Goal: Task Accomplishment & Management: Manage account settings

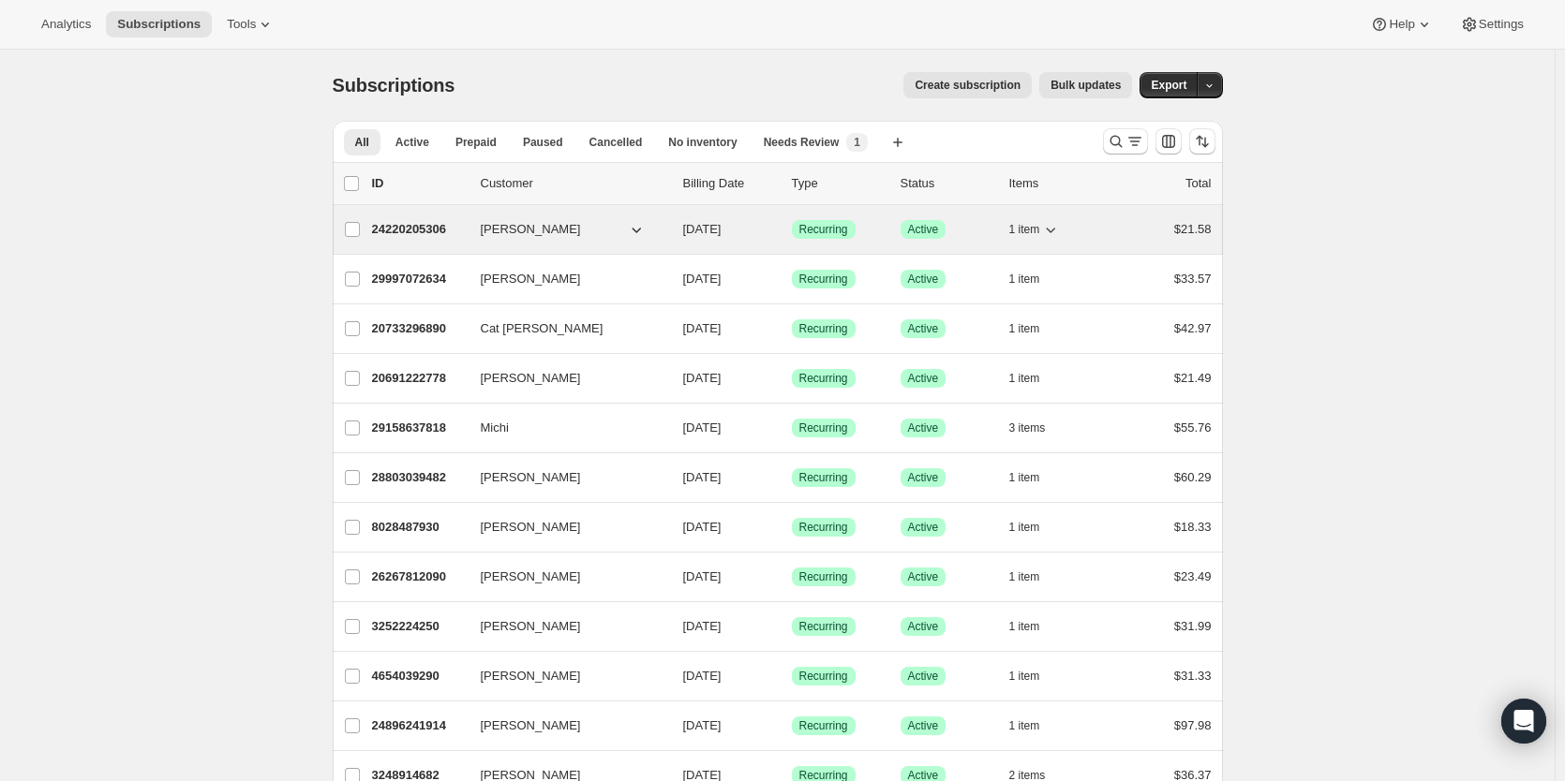
click at [402, 232] on p "24220205306" at bounding box center [419, 229] width 94 height 19
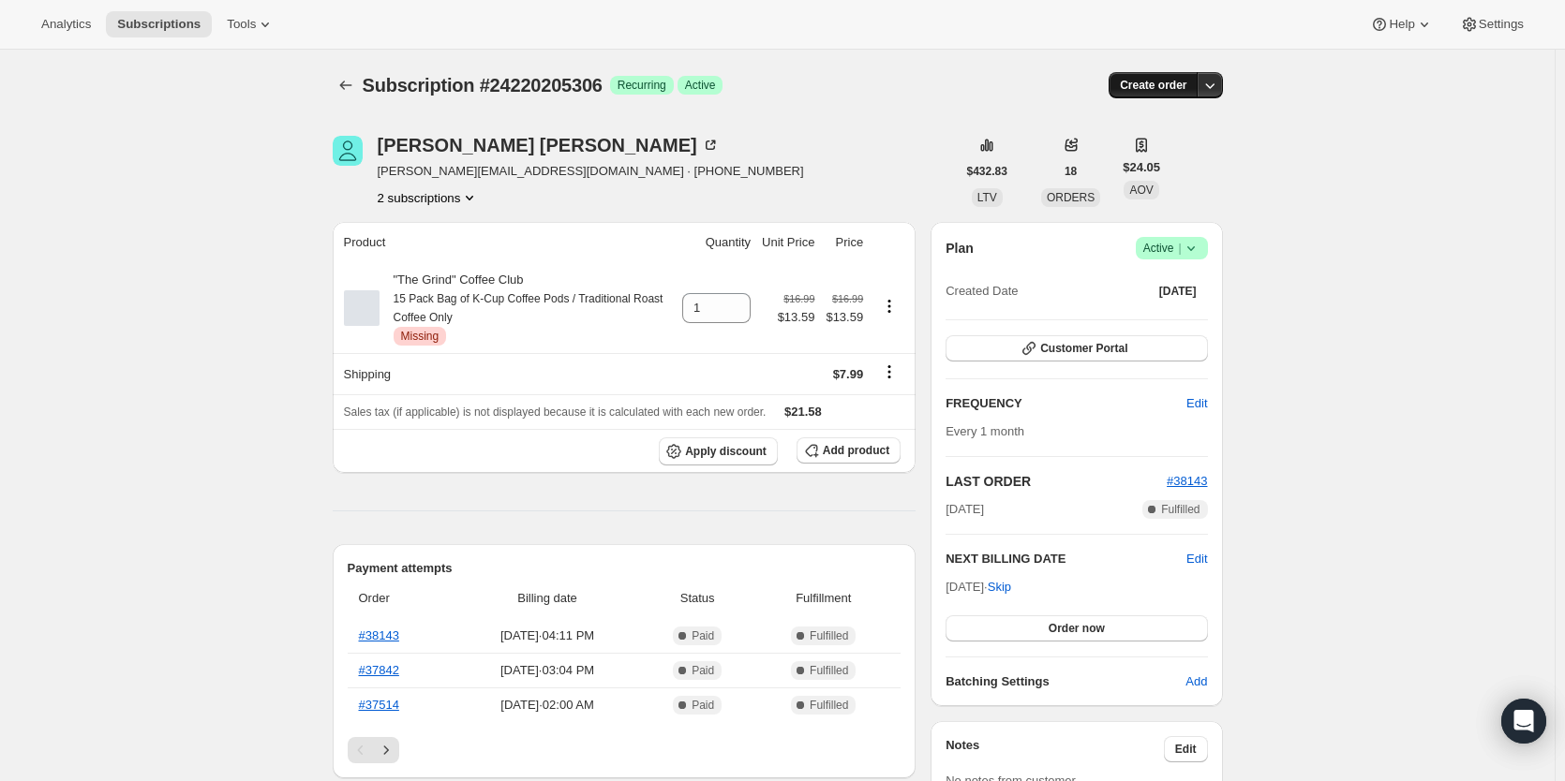
click at [1159, 83] on span "Create order" at bounding box center [1153, 85] width 67 height 15
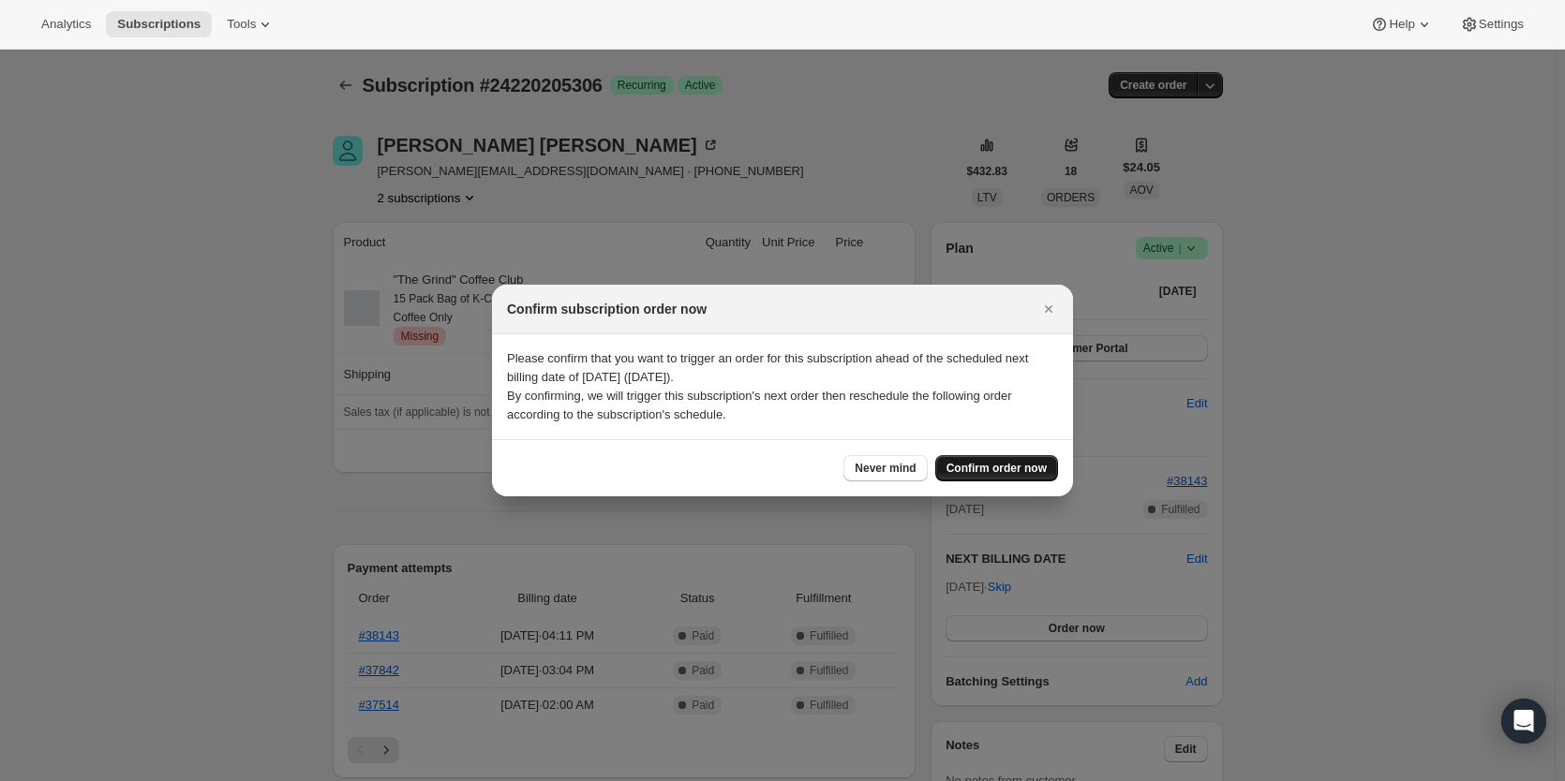
click at [997, 474] on span "Confirm order now" at bounding box center [996, 468] width 100 height 15
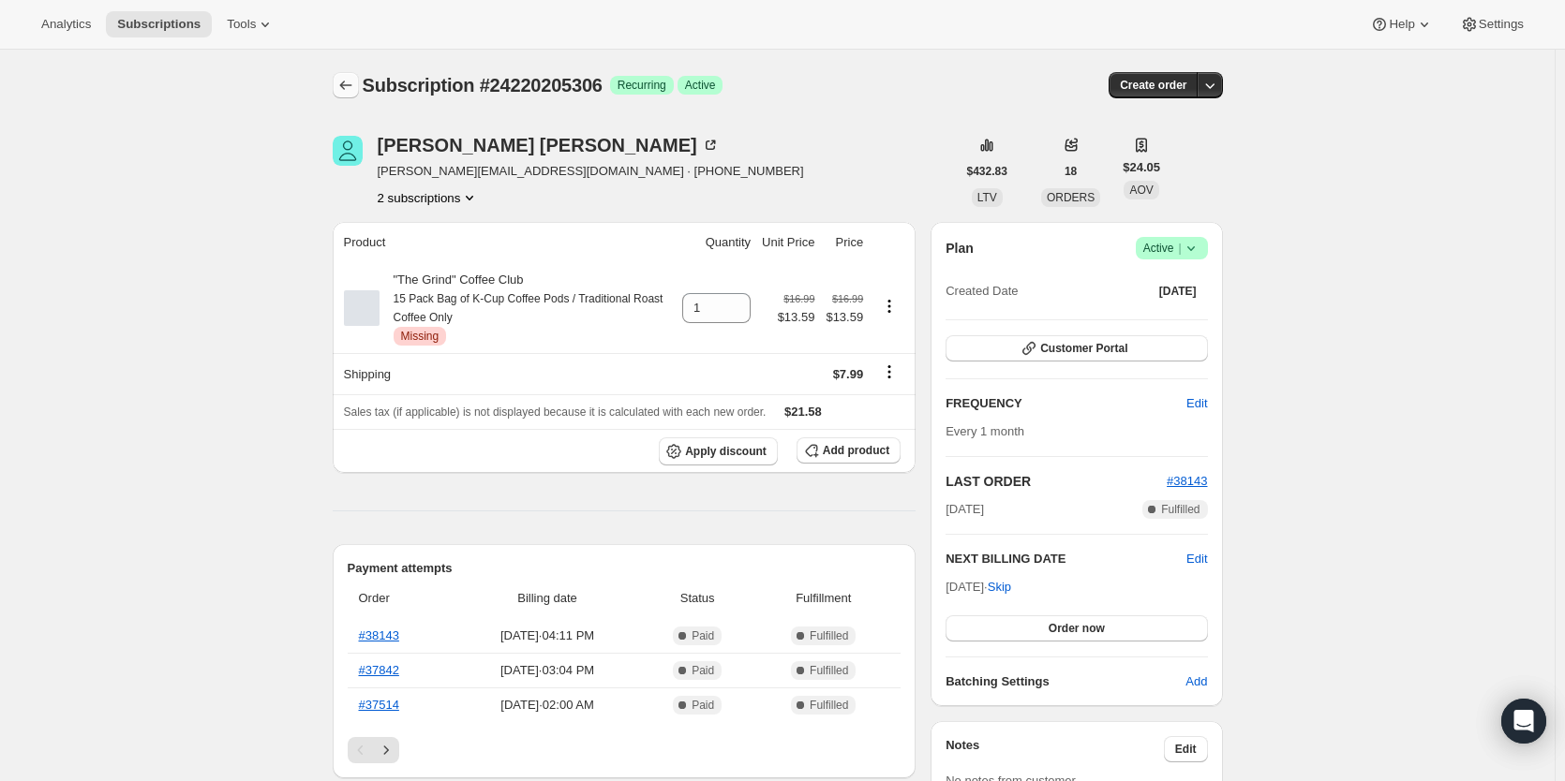
click at [349, 76] on button "Subscriptions" at bounding box center [346, 85] width 26 height 26
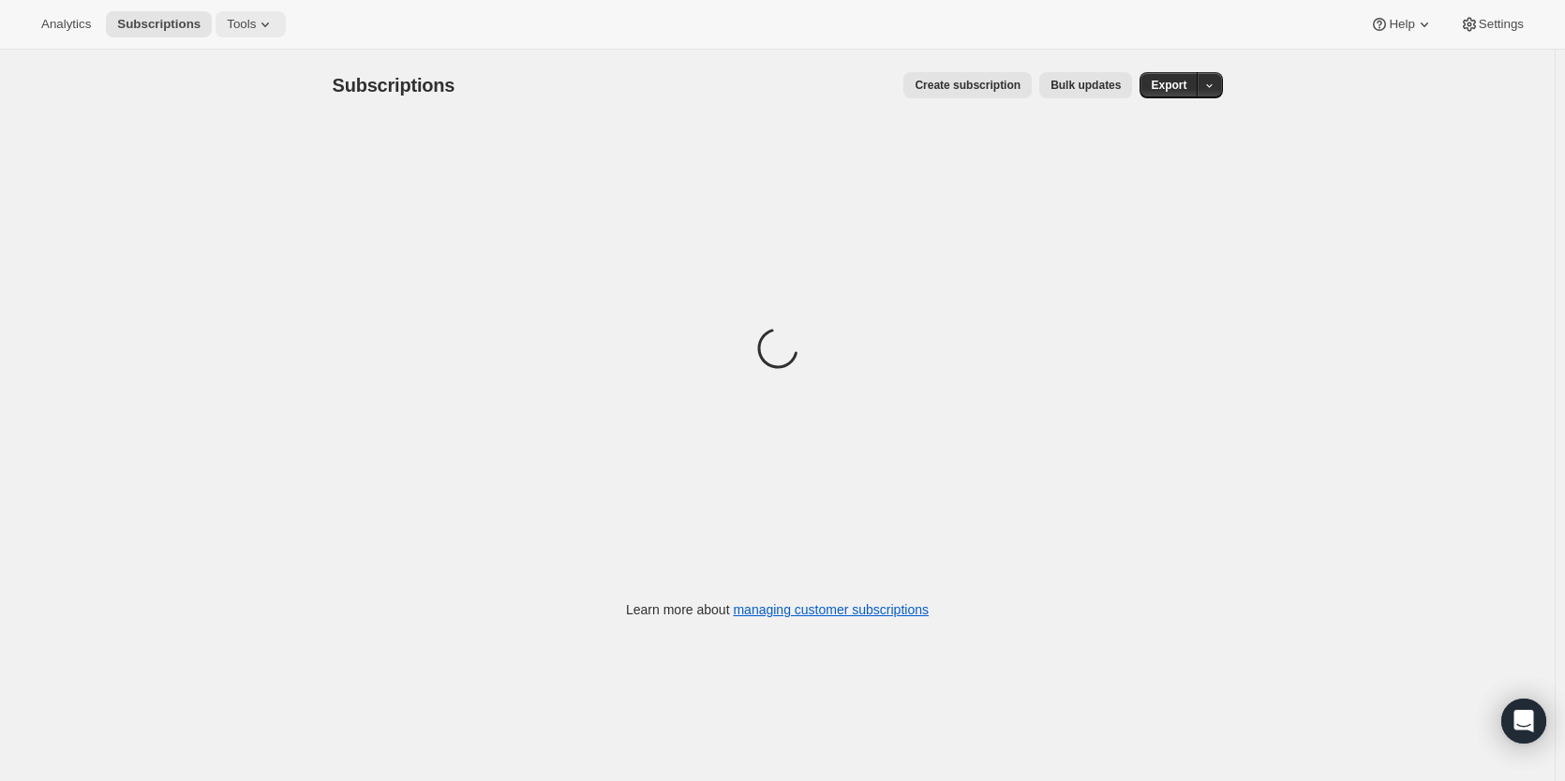
click at [256, 30] on span "Tools" at bounding box center [241, 24] width 29 height 15
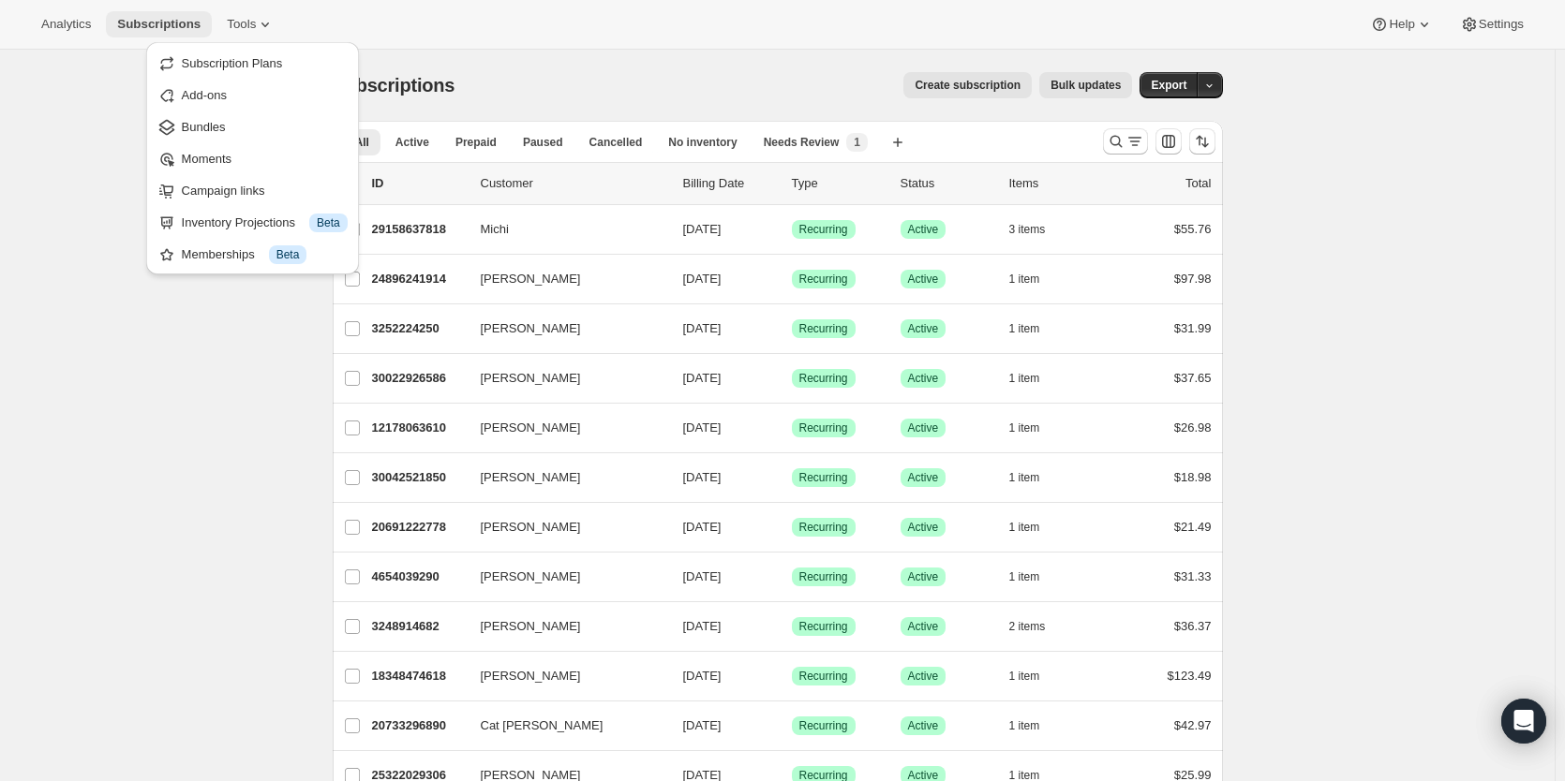
click at [176, 19] on span "Subscriptions" at bounding box center [158, 24] width 83 height 15
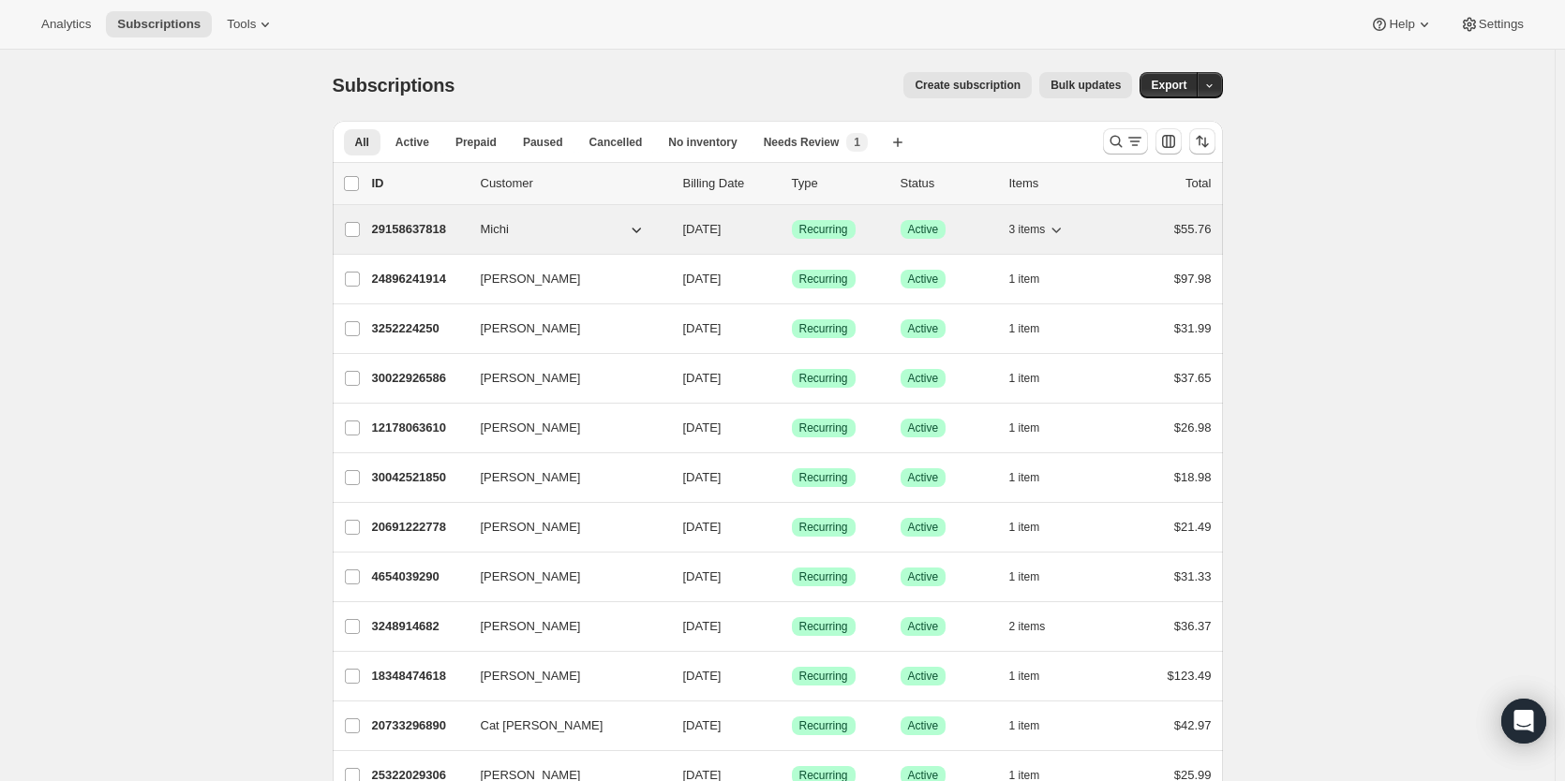
click at [414, 230] on p "29158637818" at bounding box center [419, 229] width 94 height 19
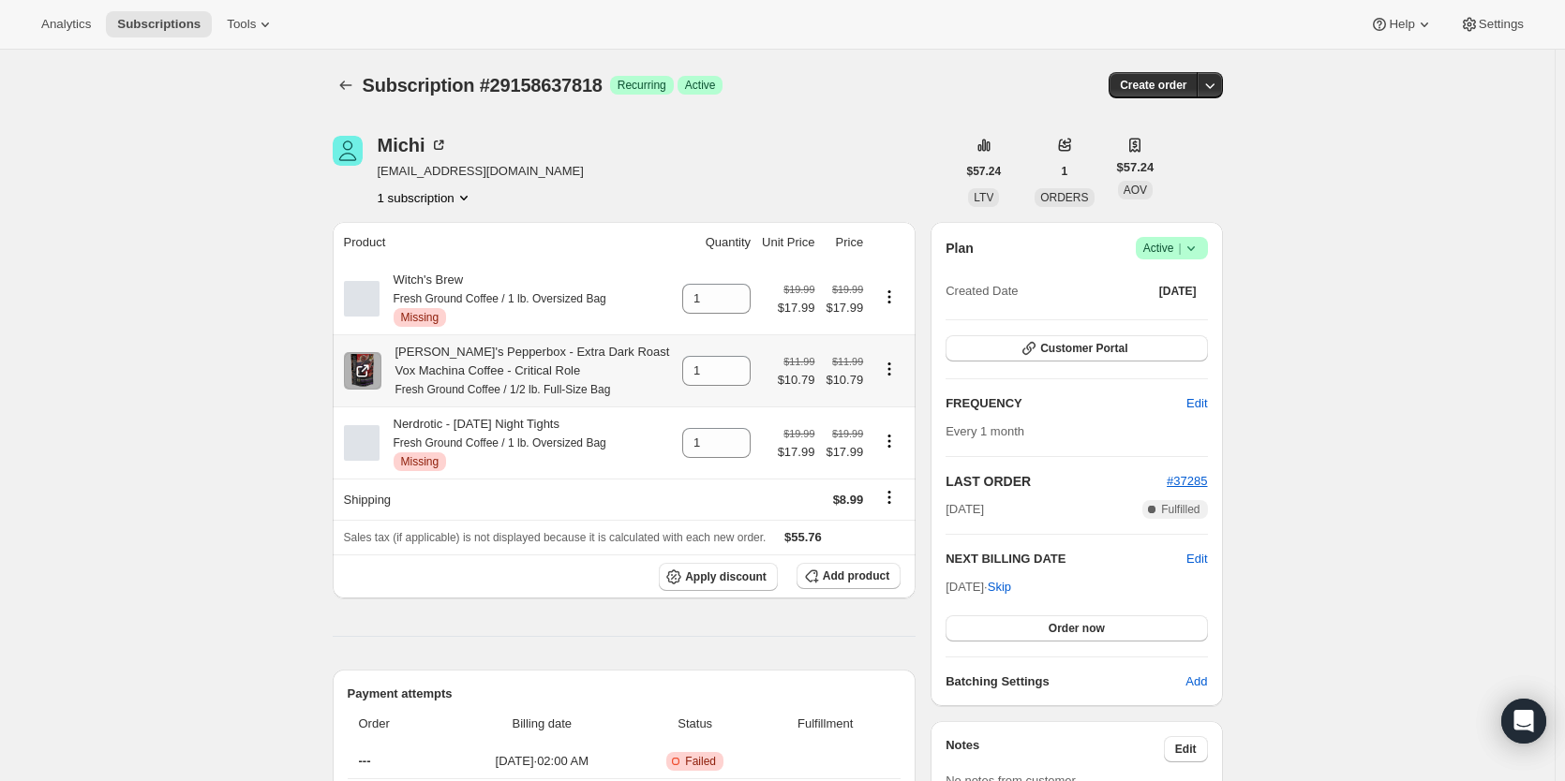
click at [894, 364] on icon "Product actions" at bounding box center [889, 369] width 19 height 19
click at [894, 399] on span "Remove" at bounding box center [891, 407] width 70 height 19
type input "0"
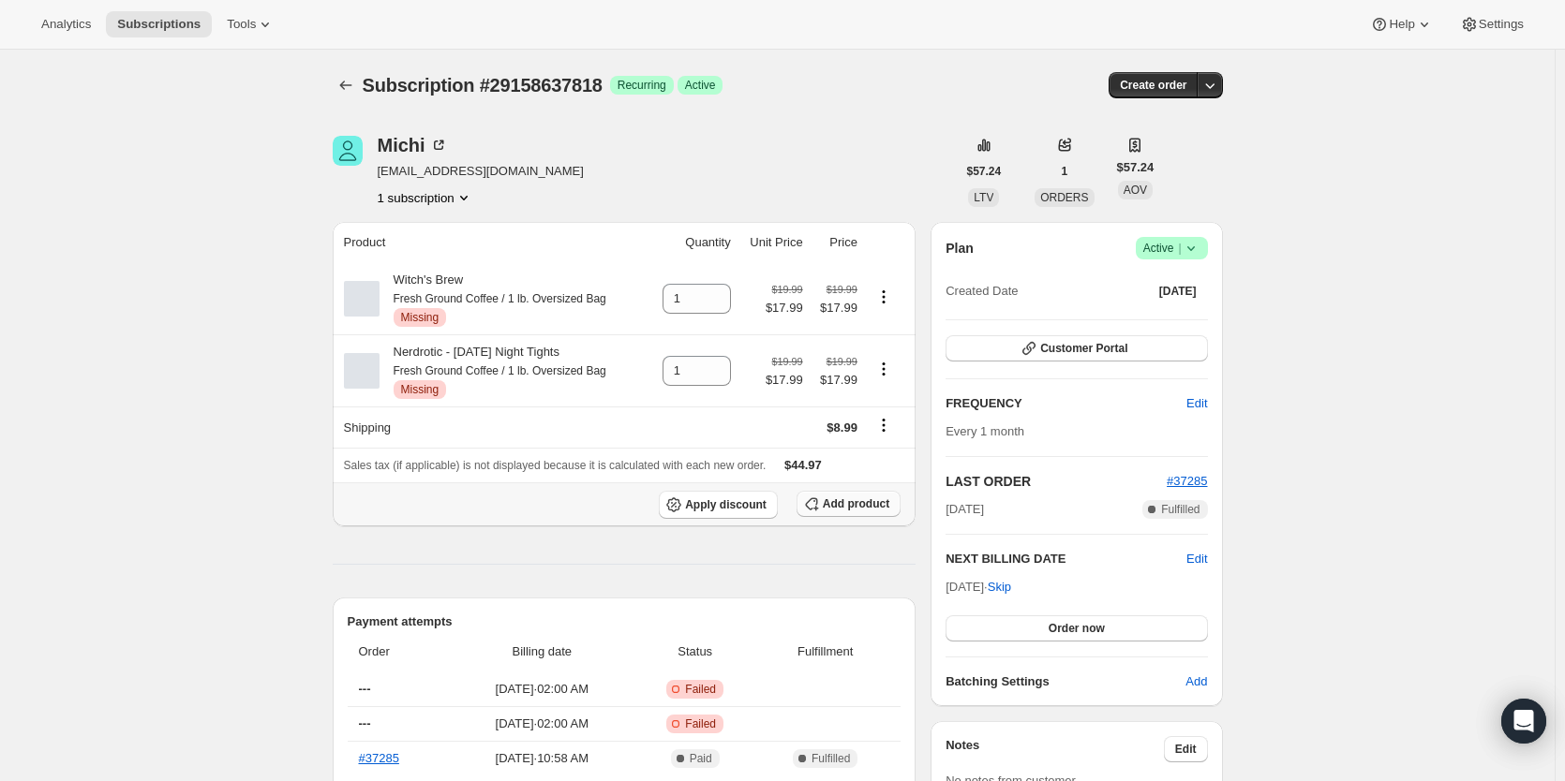
click at [879, 499] on button "Add product" at bounding box center [848, 504] width 104 height 26
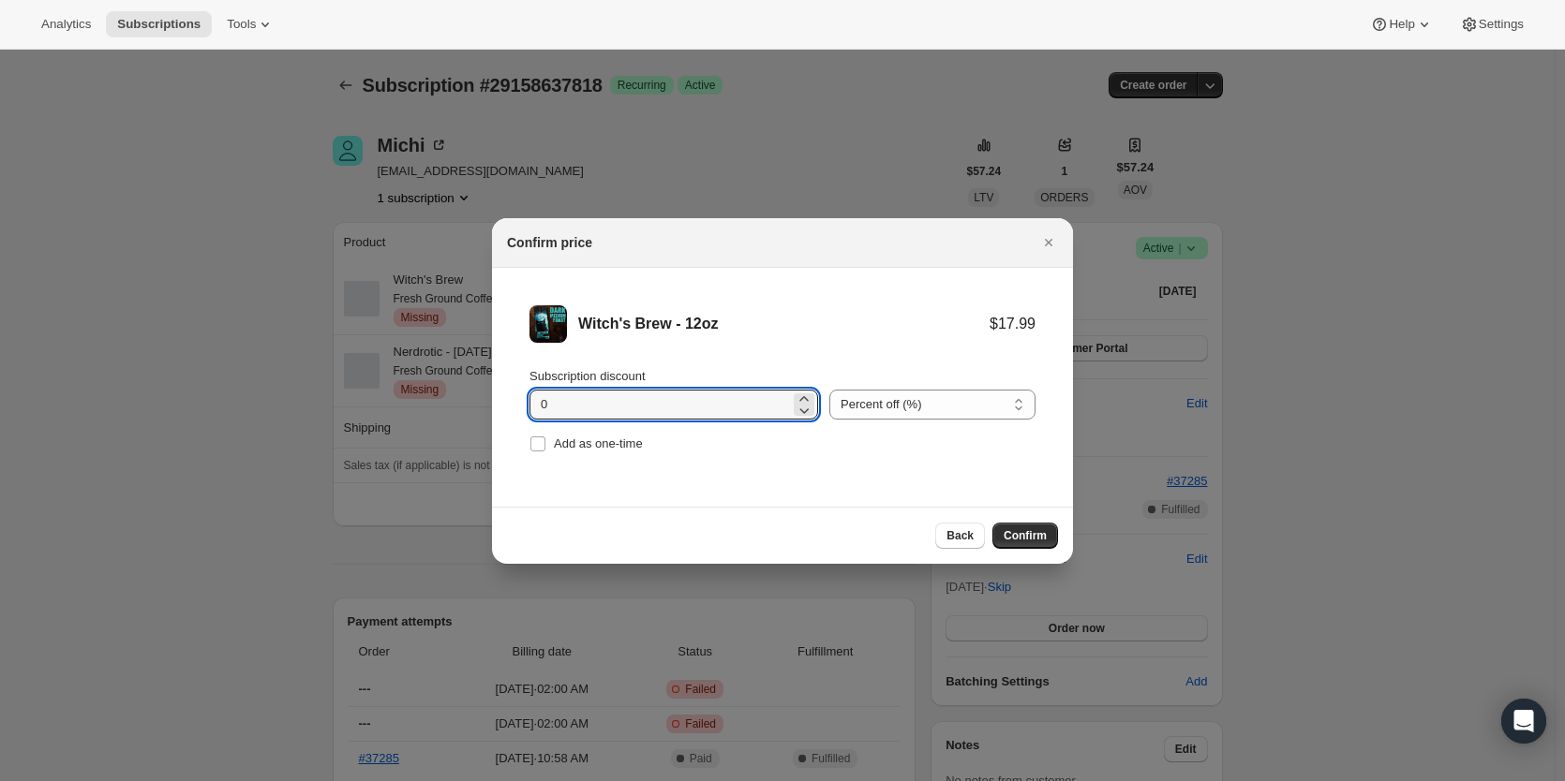
drag, startPoint x: 592, startPoint y: 405, endPoint x: 430, endPoint y: 403, distance: 162.1
type input "10"
click at [1022, 536] on span "Confirm" at bounding box center [1024, 535] width 43 height 15
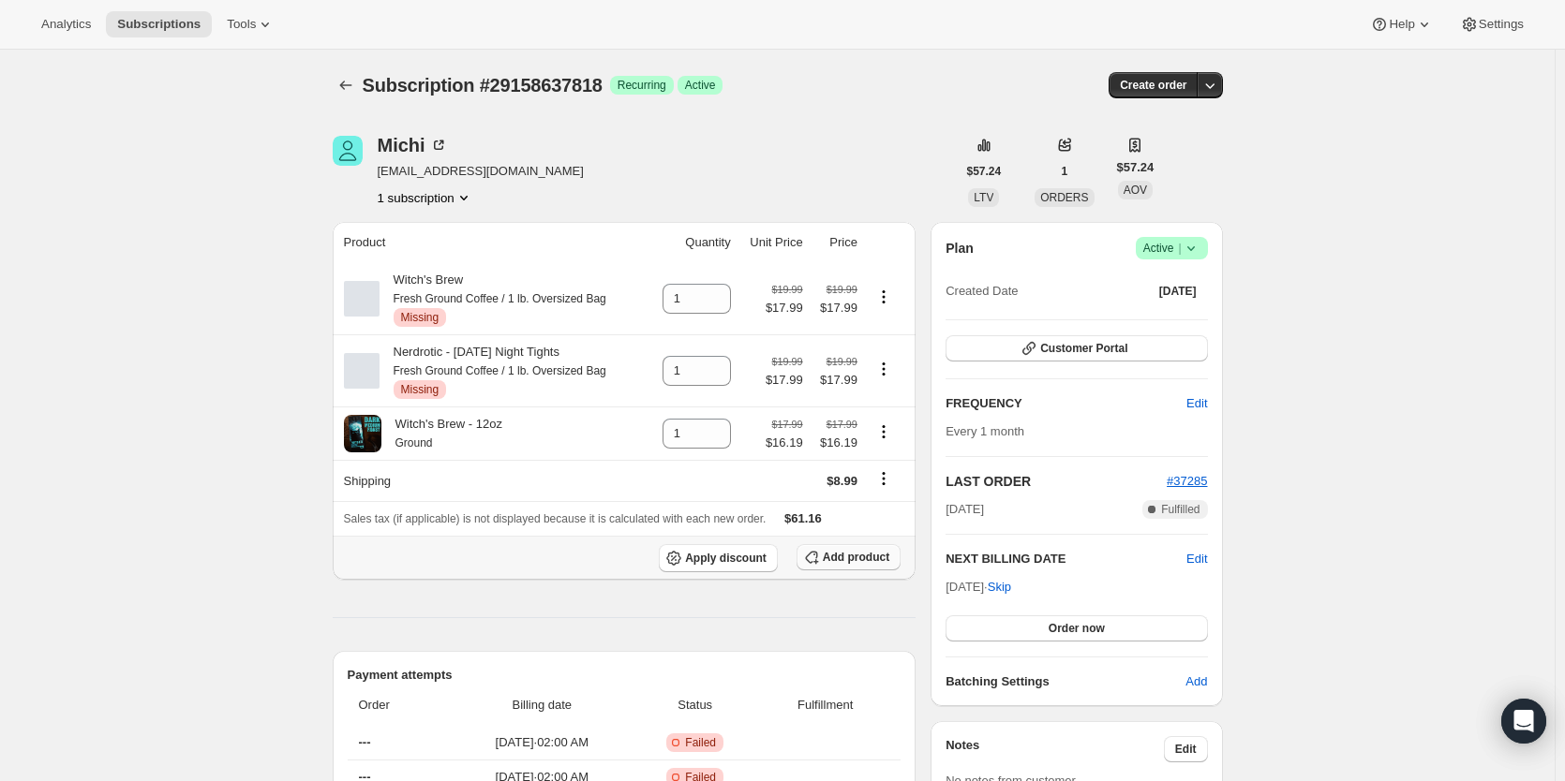
click at [878, 557] on span "Add product" at bounding box center [856, 557] width 67 height 15
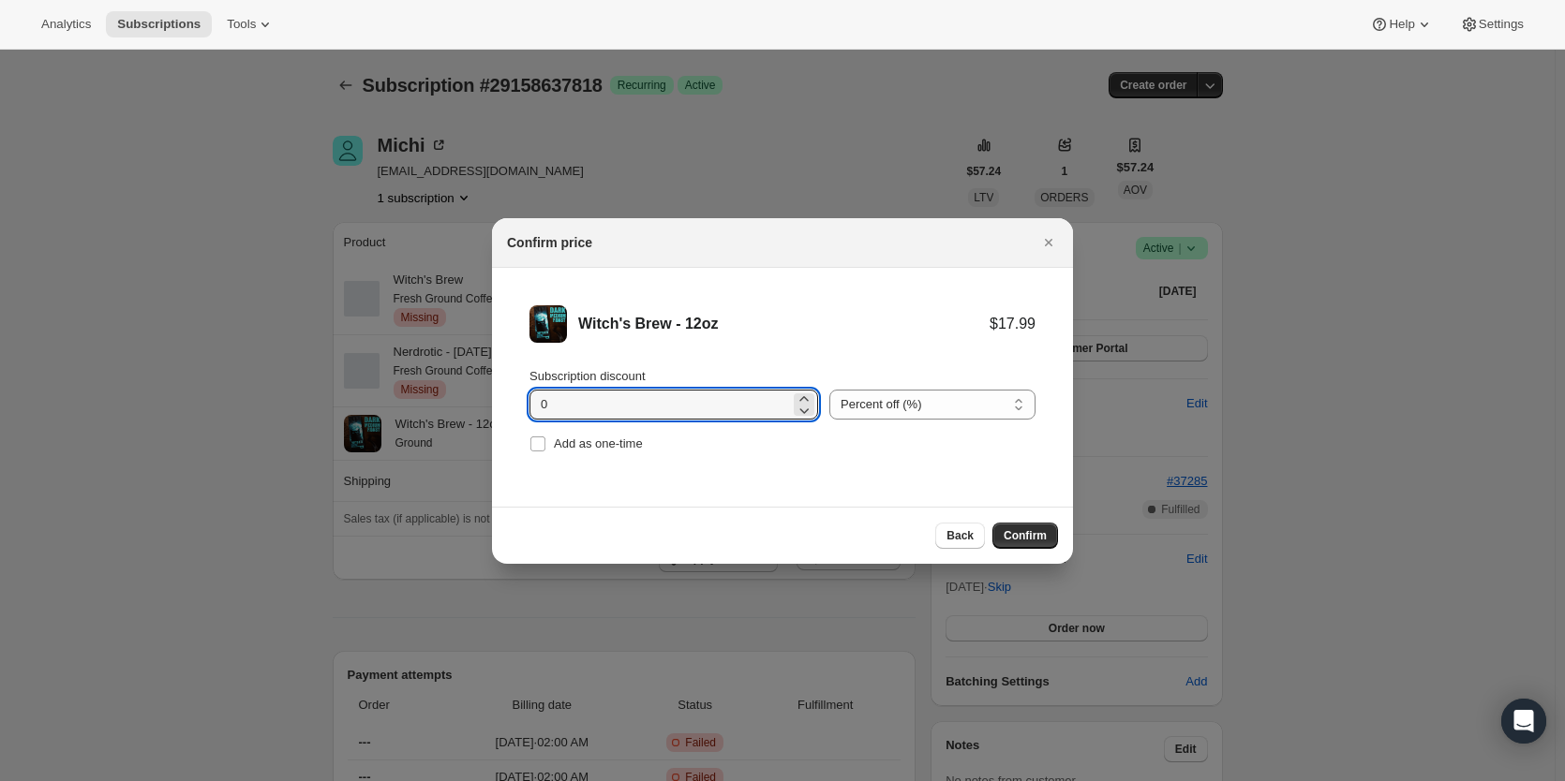
drag, startPoint x: 547, startPoint y: 413, endPoint x: 504, endPoint y: 408, distance: 43.5
click at [545, 411] on input "0" at bounding box center [659, 405] width 260 height 30
type input "11.5"
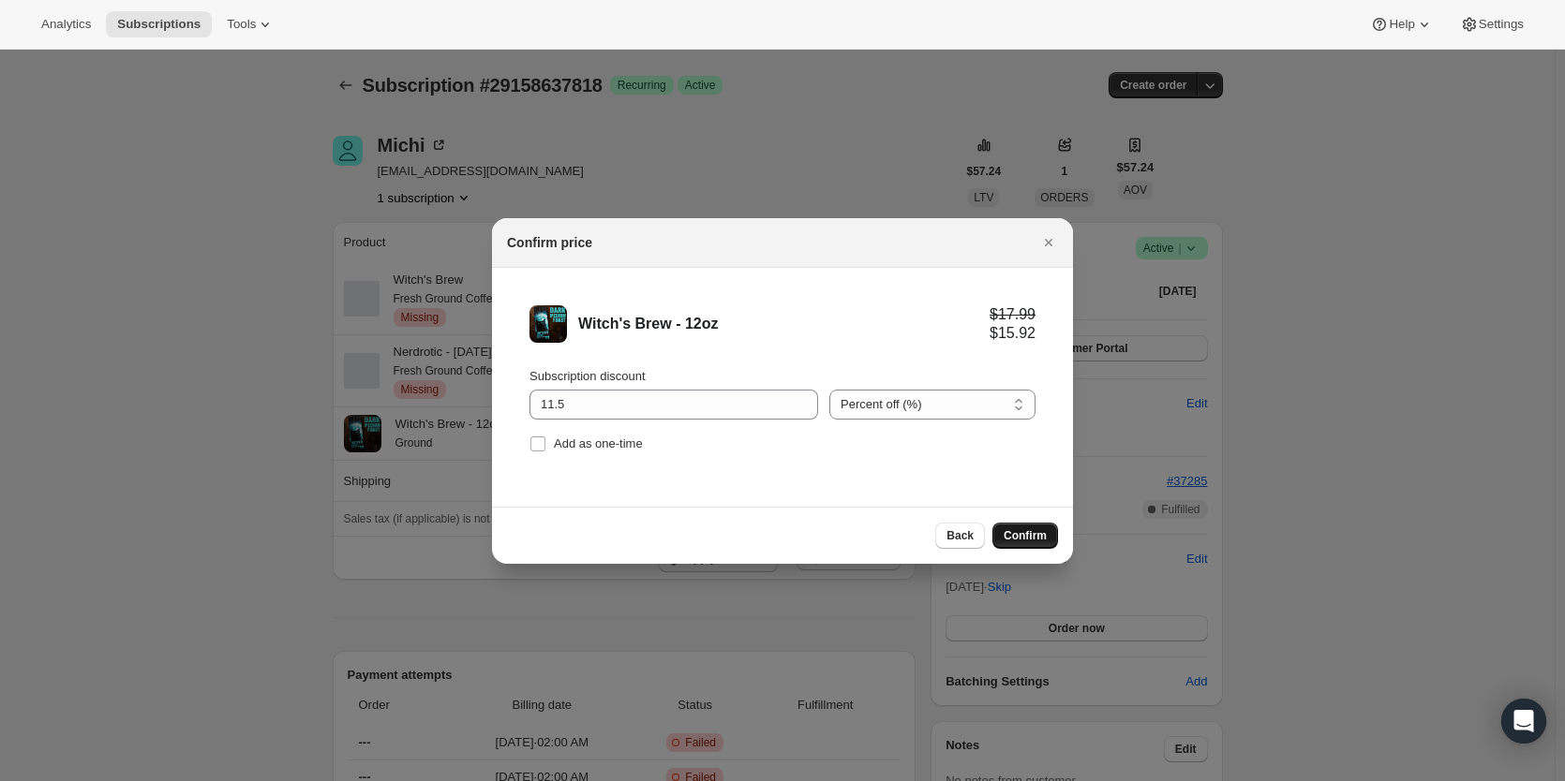
click at [1030, 530] on span "Confirm" at bounding box center [1024, 535] width 43 height 15
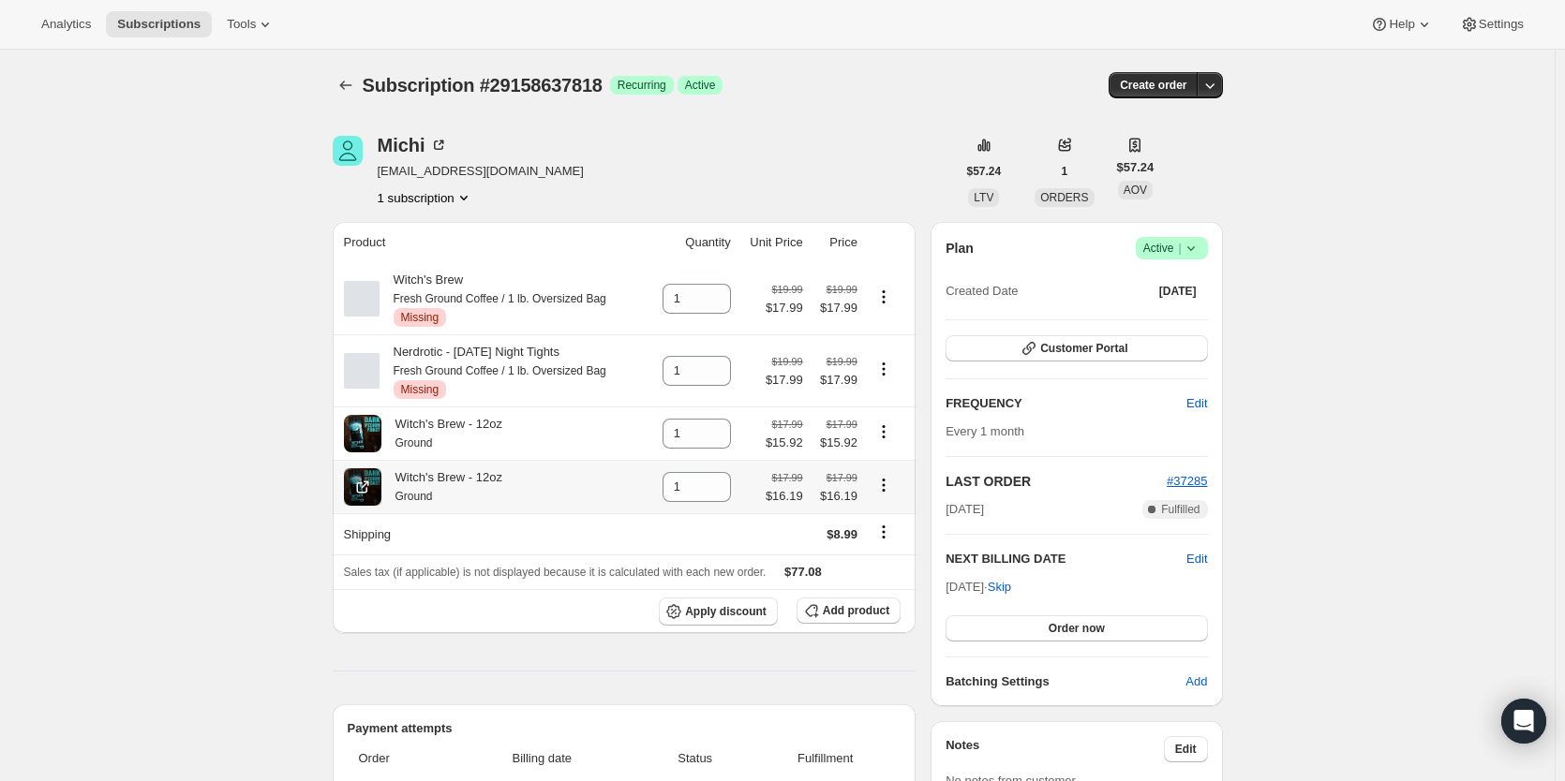
click at [893, 491] on icon "Product actions" at bounding box center [883, 485] width 19 height 19
click at [889, 525] on span "Remove" at bounding box center [874, 528] width 45 height 14
type input "0"
click at [865, 612] on span "Add product" at bounding box center [856, 610] width 67 height 15
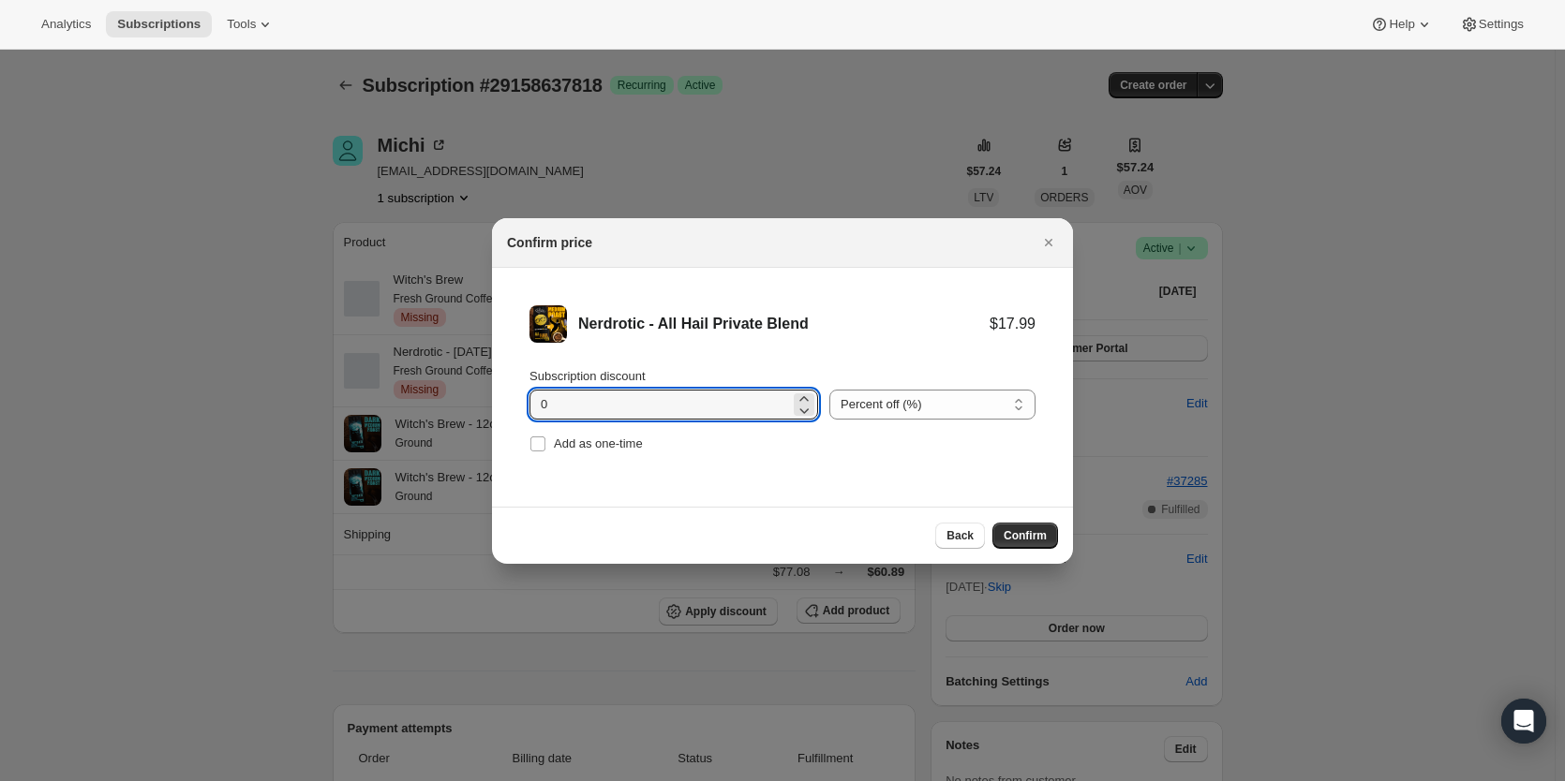
drag, startPoint x: 574, startPoint y: 410, endPoint x: 443, endPoint y: 412, distance: 131.2
type input "11.5"
click at [1033, 535] on span "Confirm" at bounding box center [1024, 535] width 43 height 15
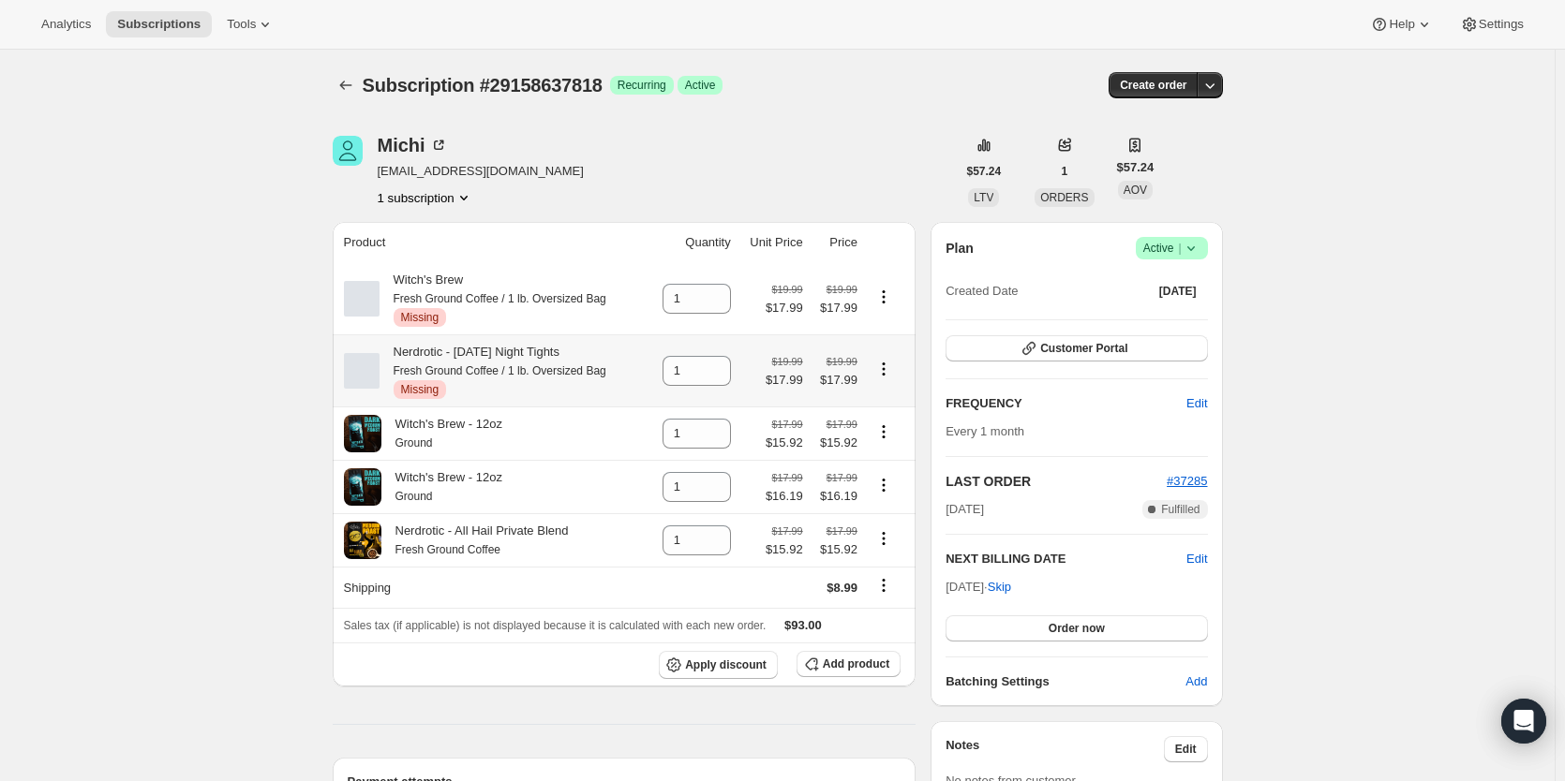
click at [887, 373] on icon "Product actions" at bounding box center [883, 369] width 19 height 19
click at [897, 405] on span "Remove" at bounding box center [889, 408] width 45 height 14
type input "0"
click at [887, 298] on icon "Product actions" at bounding box center [883, 297] width 19 height 19
click at [894, 333] on span "Remove" at bounding box center [889, 334] width 45 height 14
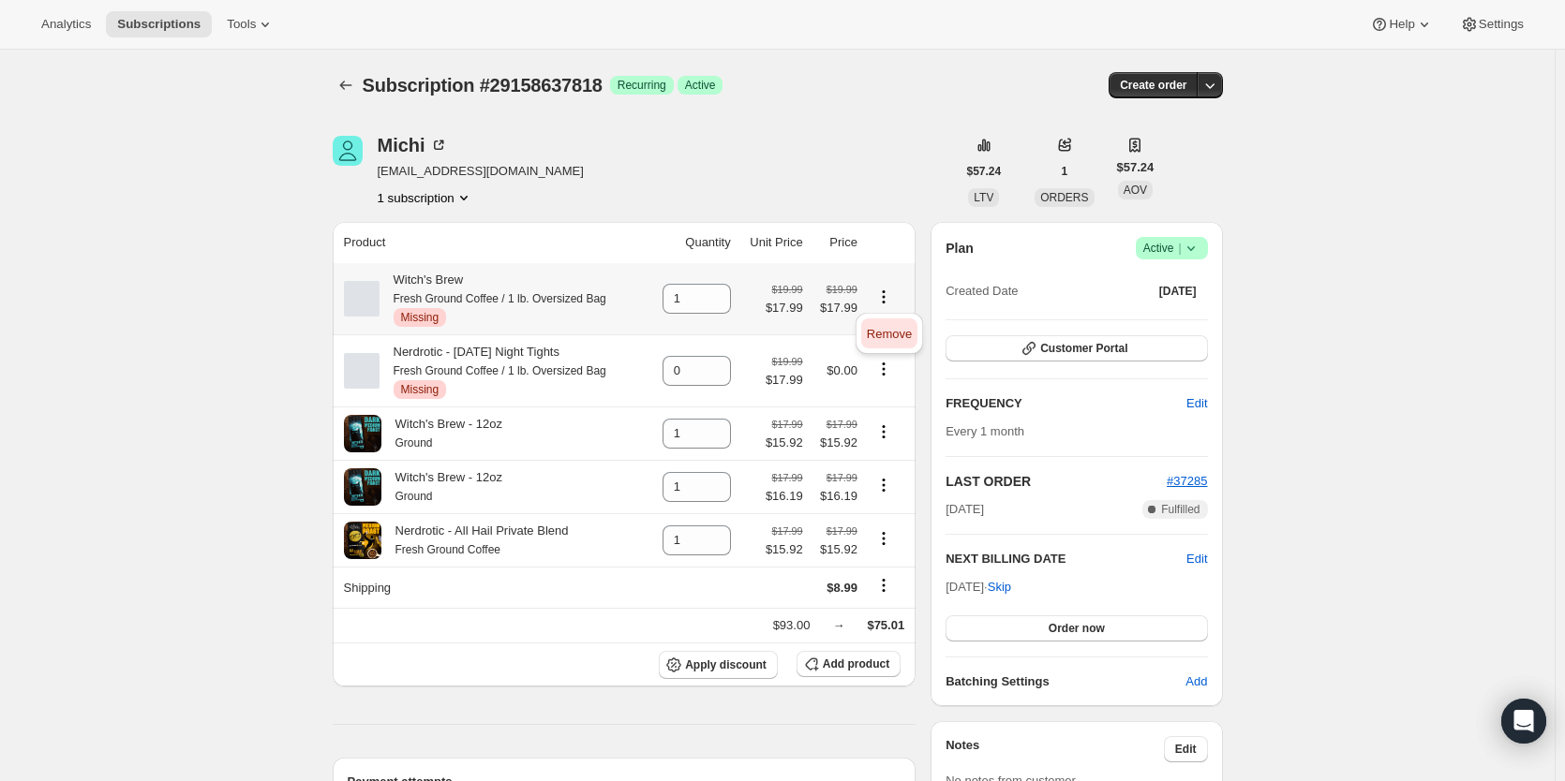
type input "0"
click at [717, 502] on icon at bounding box center [716, 492] width 19 height 19
type input "0"
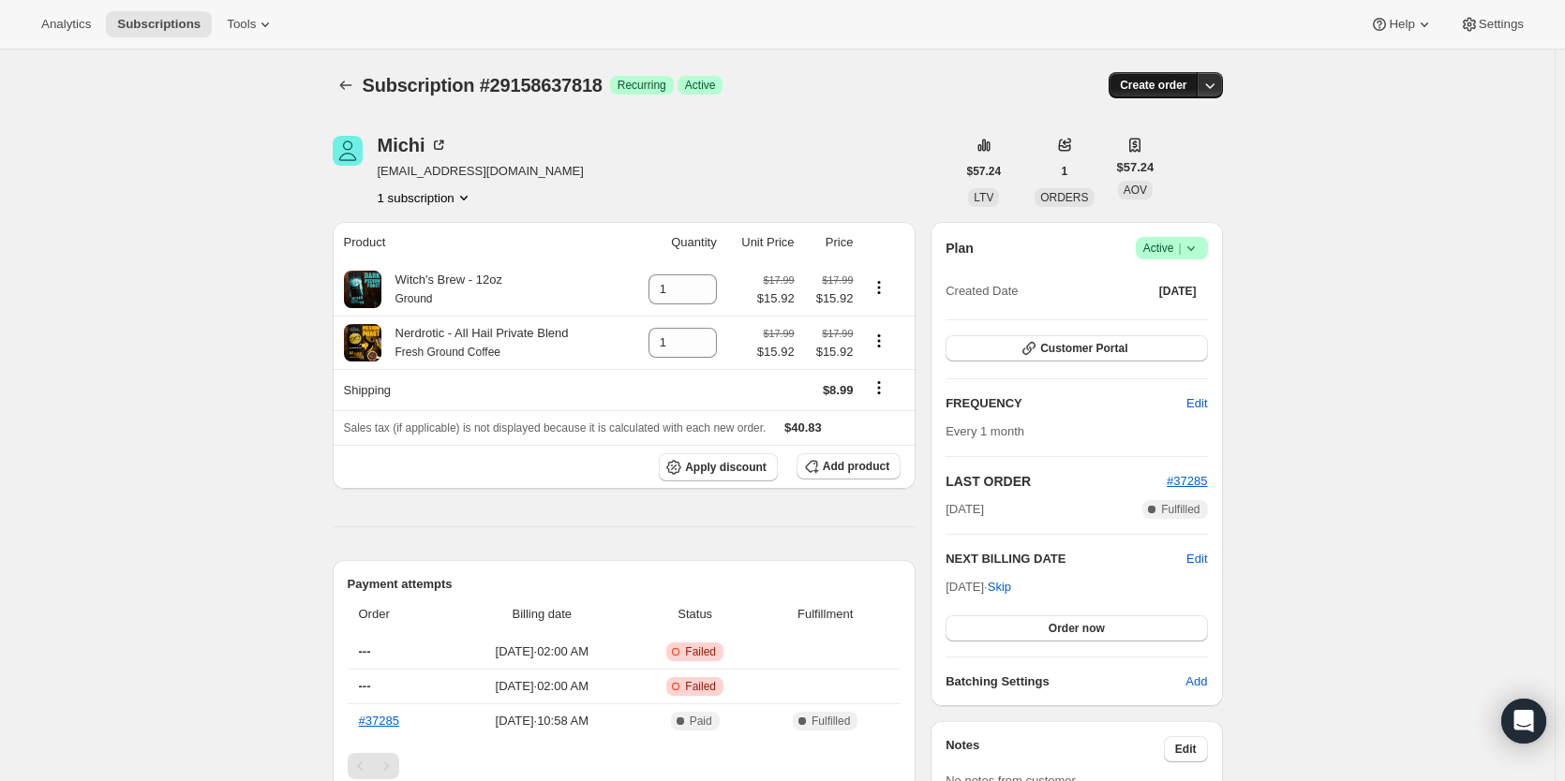
click at [1160, 89] on span "Create order" at bounding box center [1153, 85] width 67 height 15
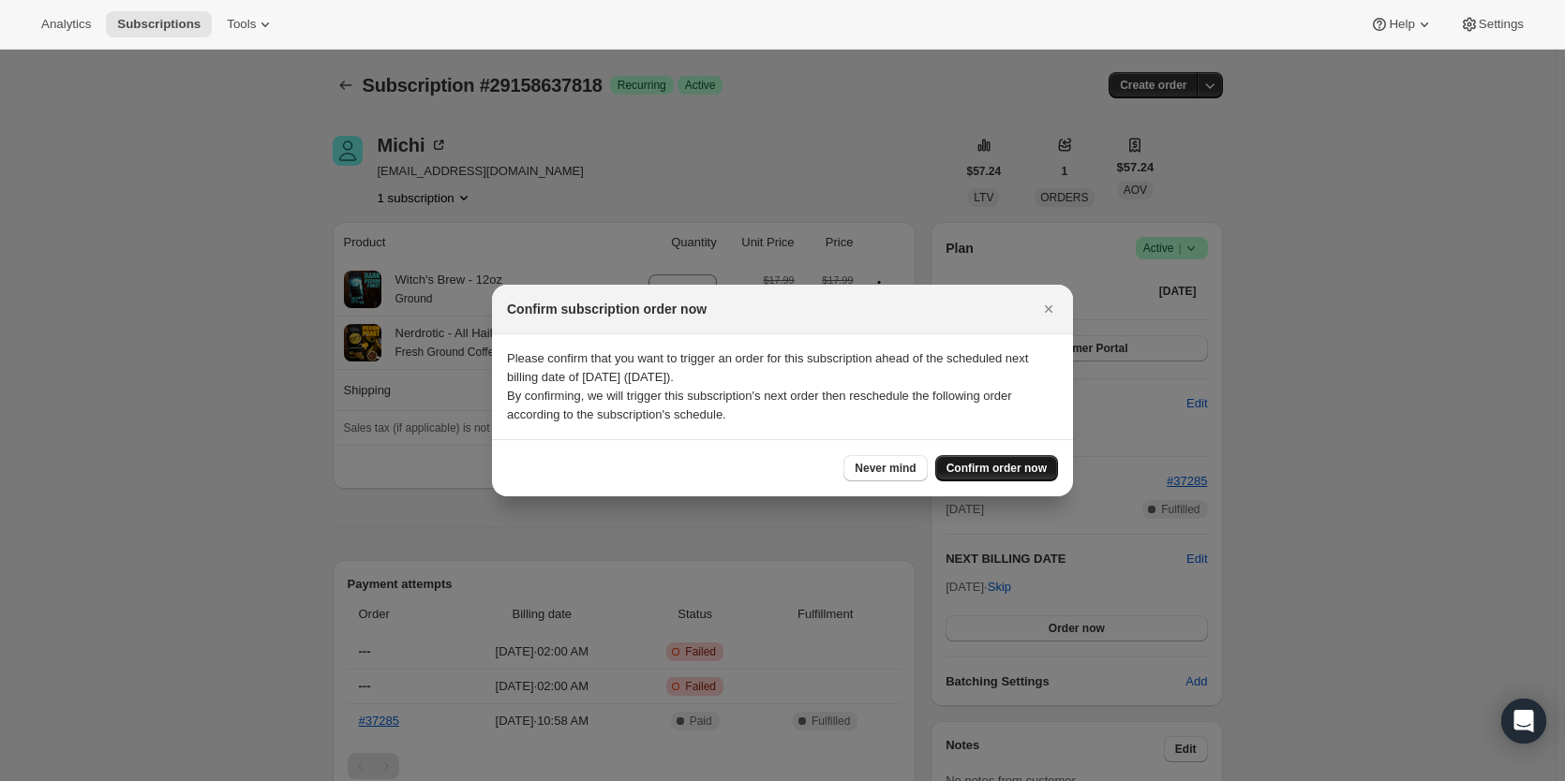
click at [978, 467] on span "Confirm order now" at bounding box center [996, 468] width 100 height 15
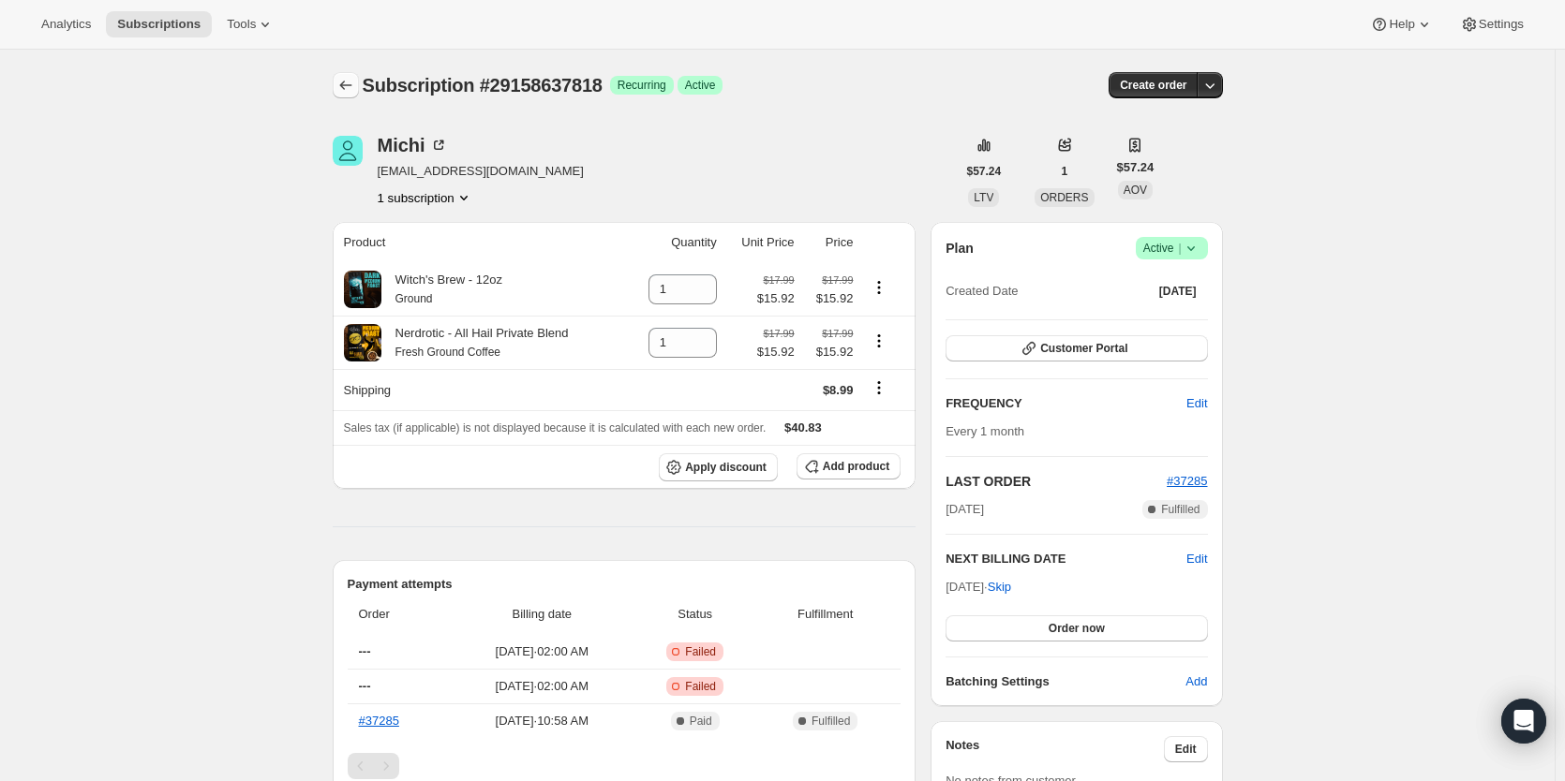
click at [354, 88] on icon "Subscriptions" at bounding box center [345, 85] width 19 height 19
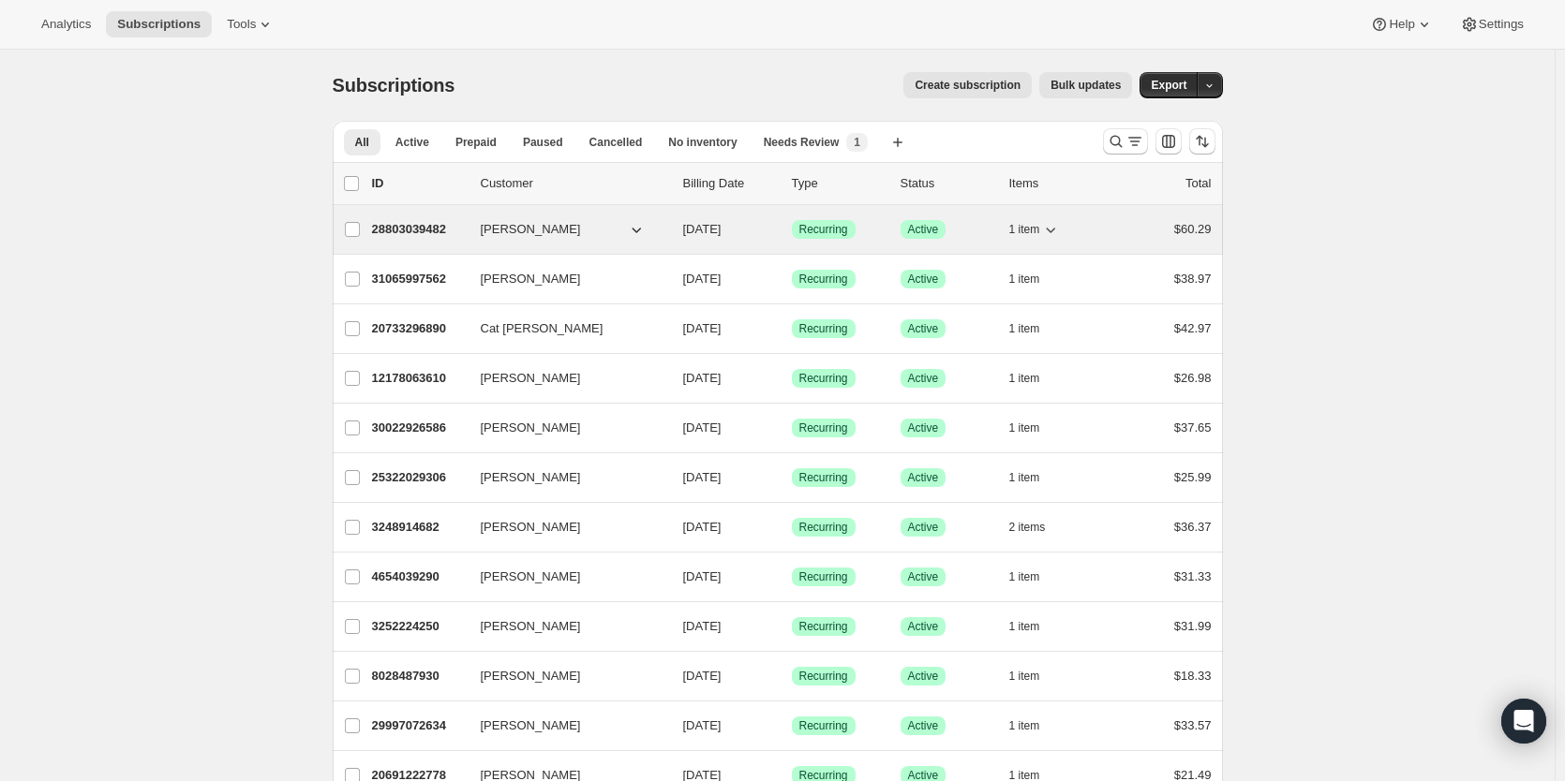
click at [422, 230] on p "28803039482" at bounding box center [419, 229] width 94 height 19
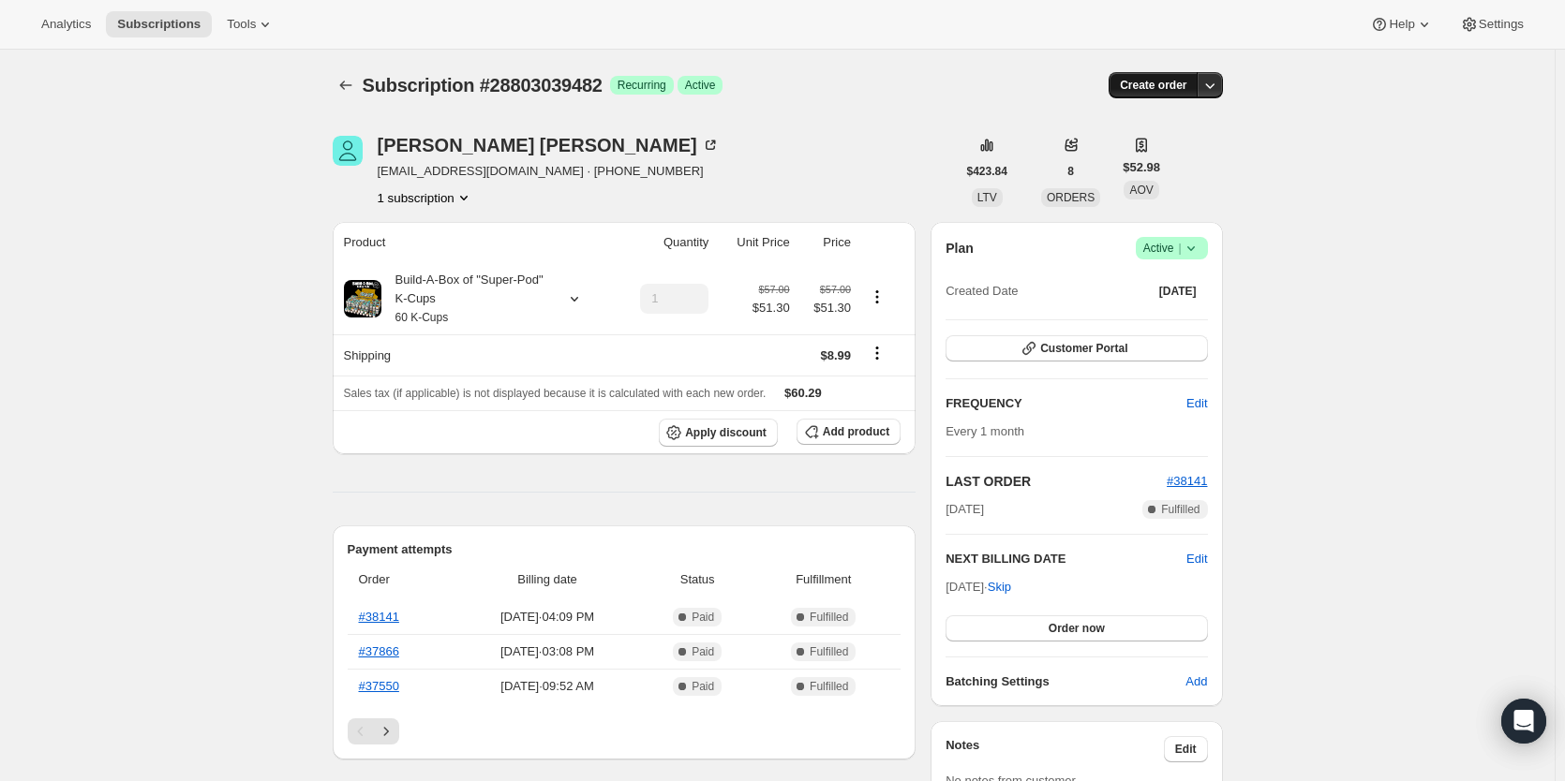
click at [1156, 81] on span "Create order" at bounding box center [1153, 85] width 67 height 15
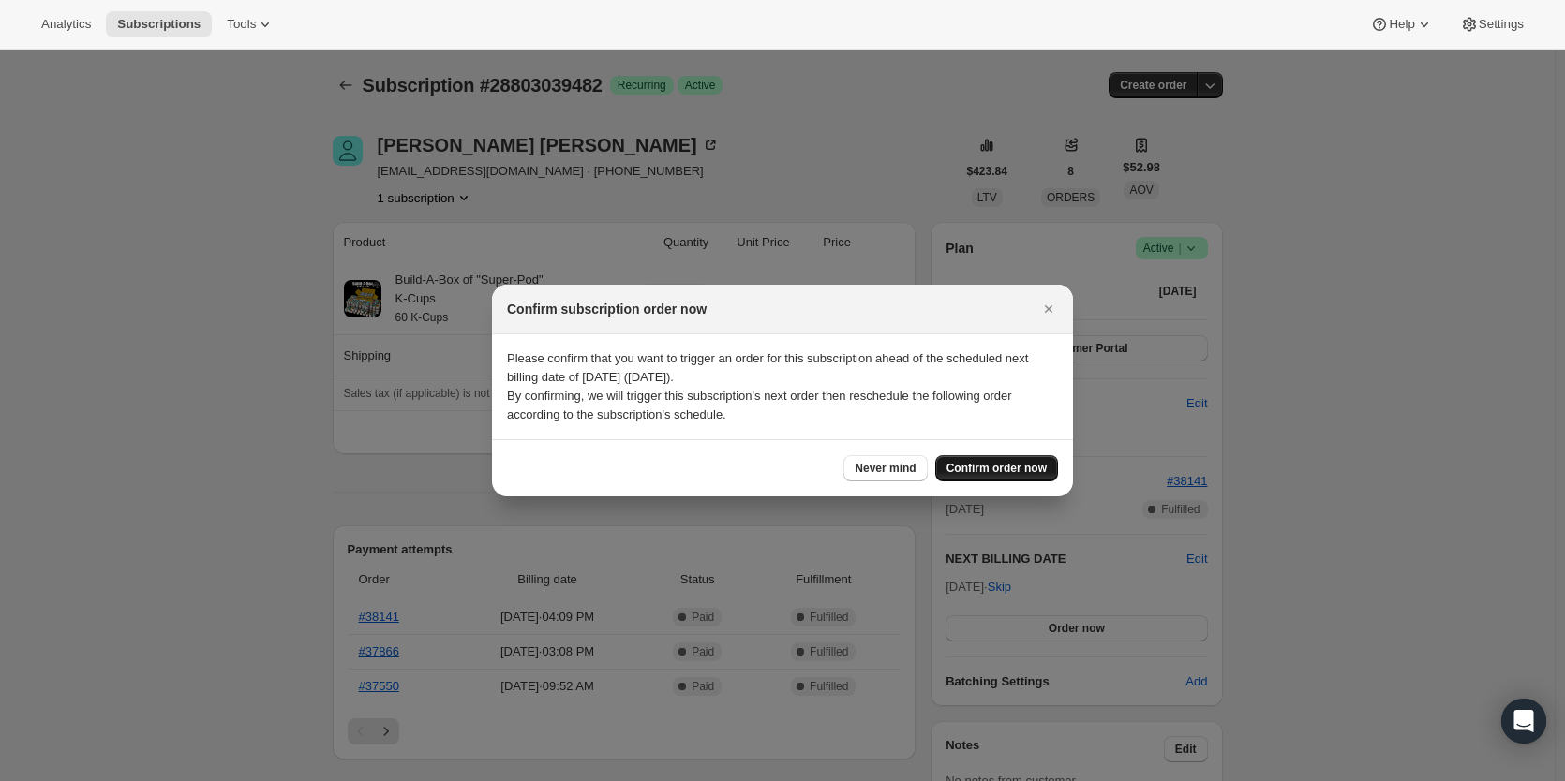
click at [980, 468] on span "Confirm order now" at bounding box center [996, 468] width 100 height 15
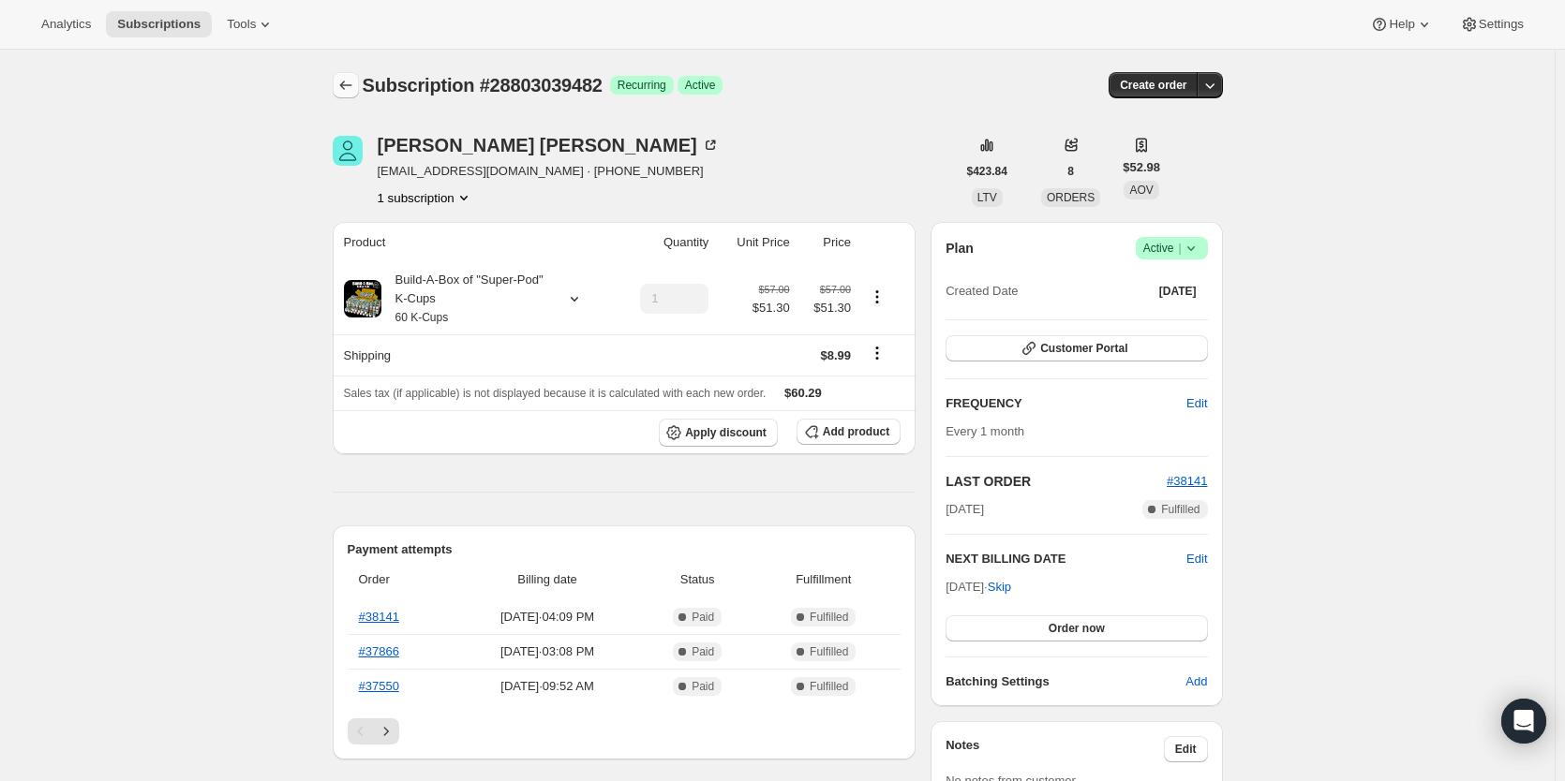
click at [349, 97] on button "Subscriptions" at bounding box center [346, 85] width 26 height 26
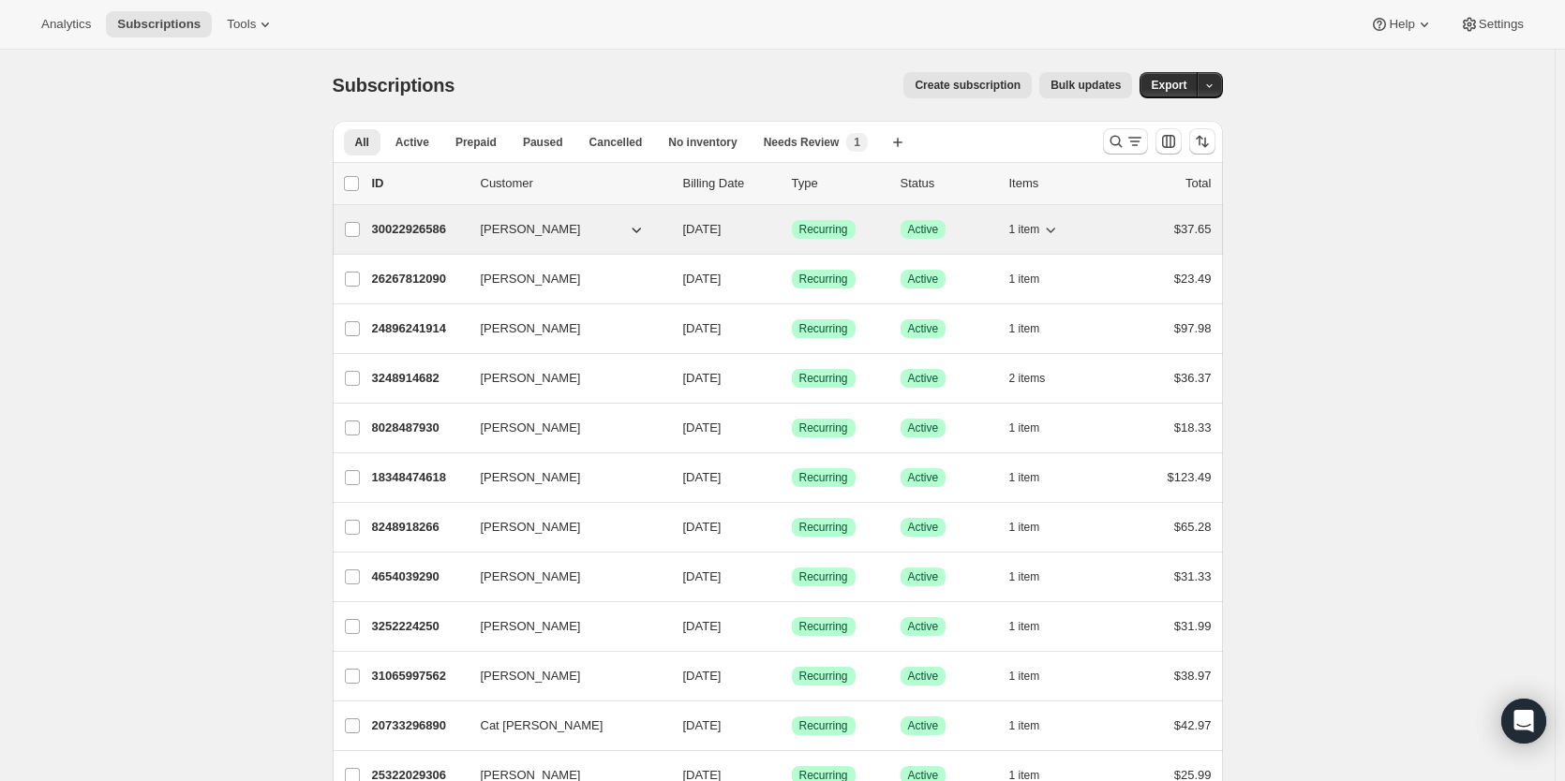
click at [407, 224] on p "30022926586" at bounding box center [419, 229] width 94 height 19
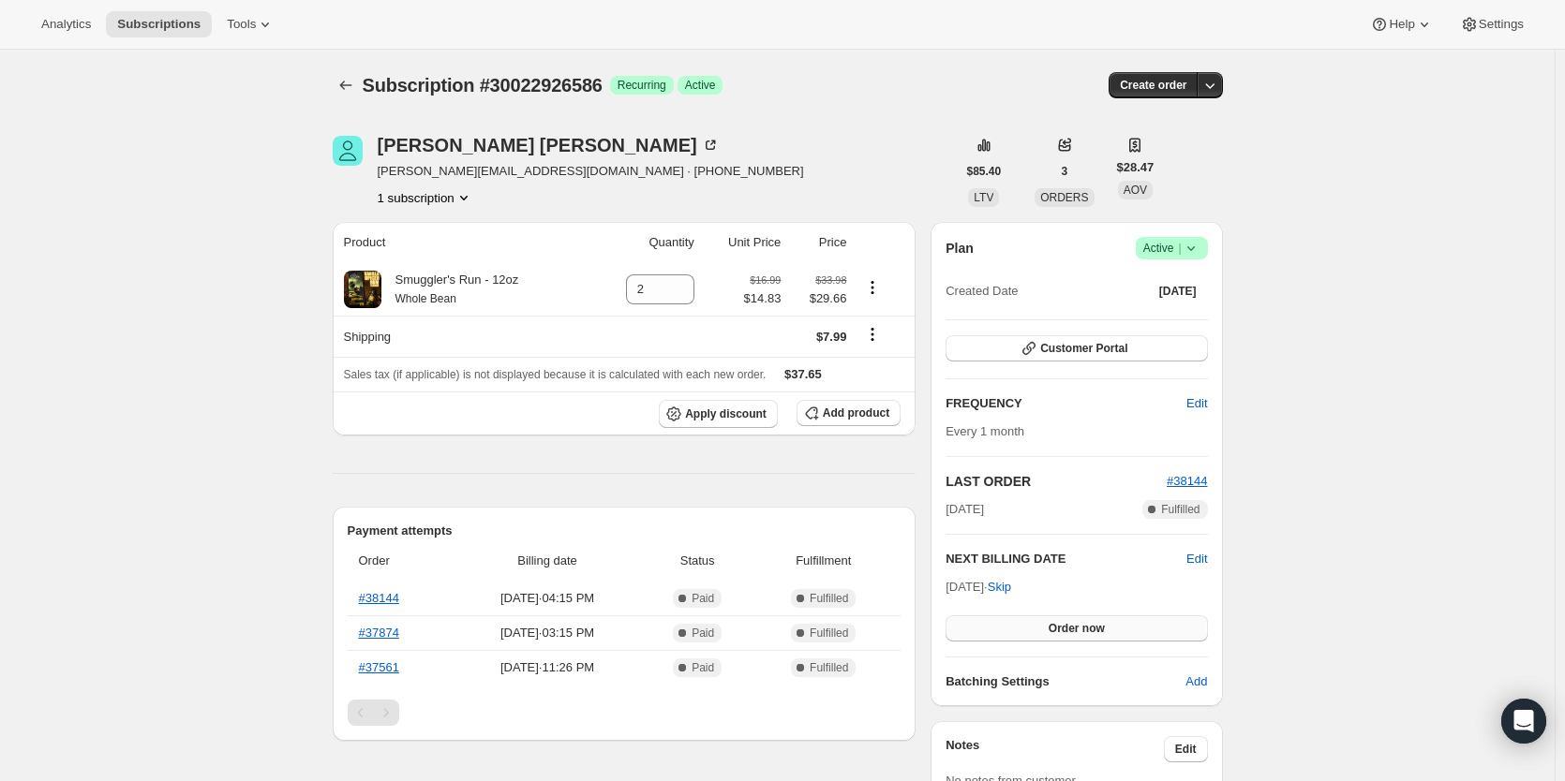
click at [1070, 625] on span "Order now" at bounding box center [1076, 628] width 56 height 15
click at [1070, 625] on span "Click to confirm" at bounding box center [1075, 628] width 85 height 15
click at [340, 81] on icon "Subscriptions" at bounding box center [345, 85] width 19 height 19
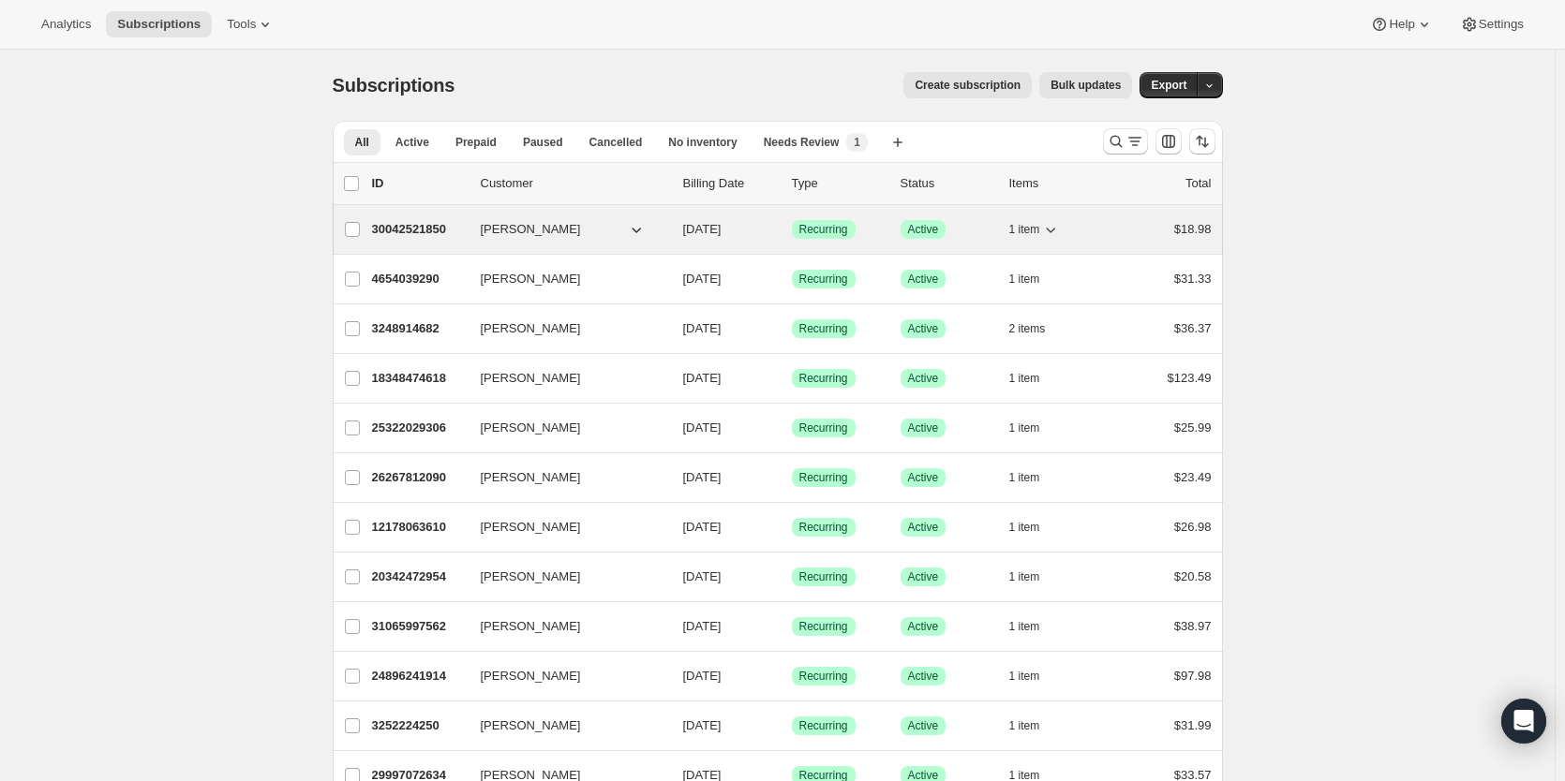
click at [422, 223] on p "30042521850" at bounding box center [419, 229] width 94 height 19
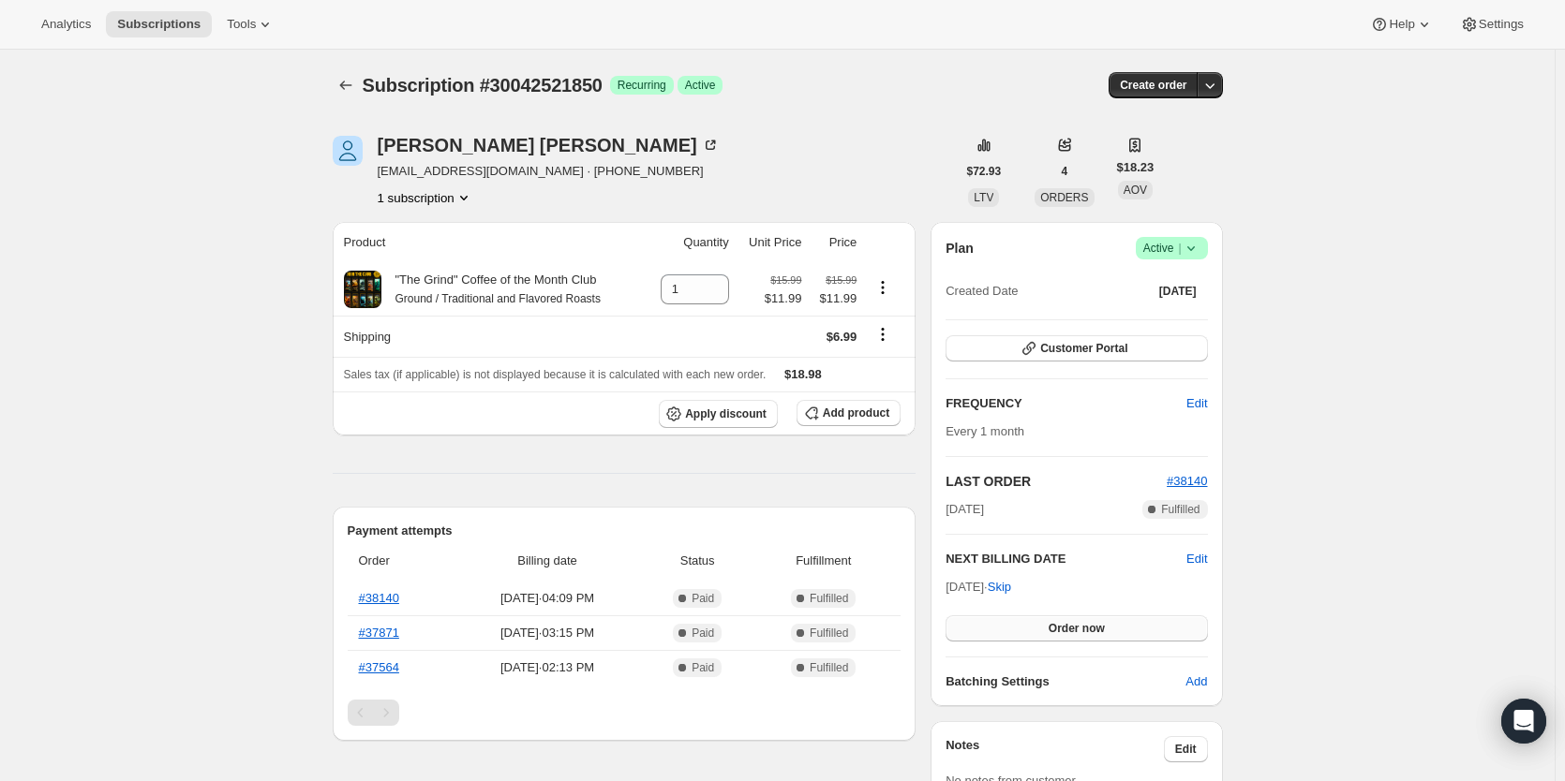
click at [1097, 624] on span "Order now" at bounding box center [1076, 628] width 56 height 15
click at [1097, 624] on span "Click to confirm" at bounding box center [1075, 628] width 85 height 15
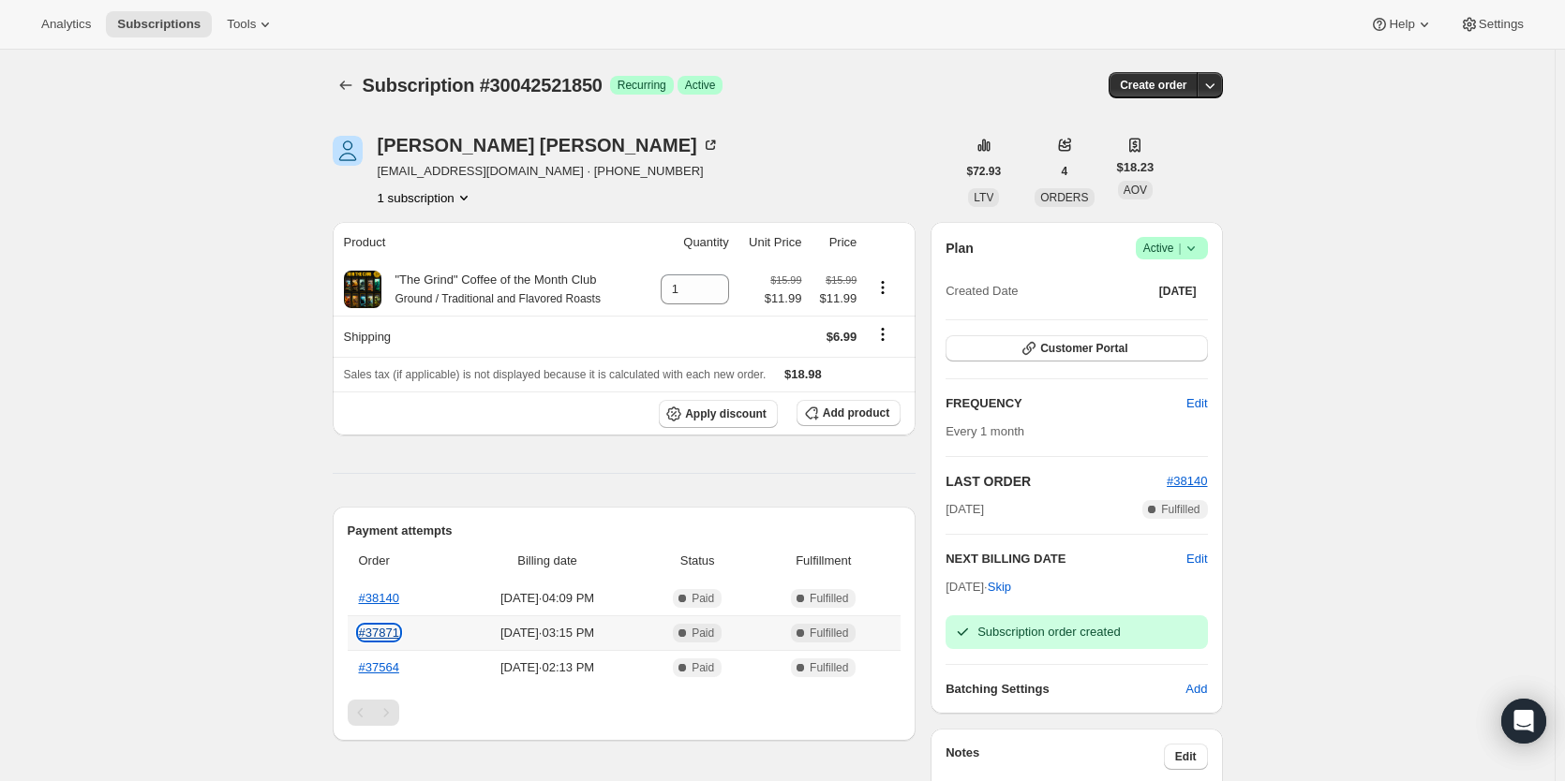
click at [384, 636] on link "#37871" at bounding box center [379, 633] width 40 height 14
click at [1200, 84] on button "button" at bounding box center [1210, 85] width 26 height 26
click at [861, 414] on span "Add product" at bounding box center [856, 413] width 67 height 15
click at [864, 423] on button "Add product" at bounding box center [848, 413] width 104 height 26
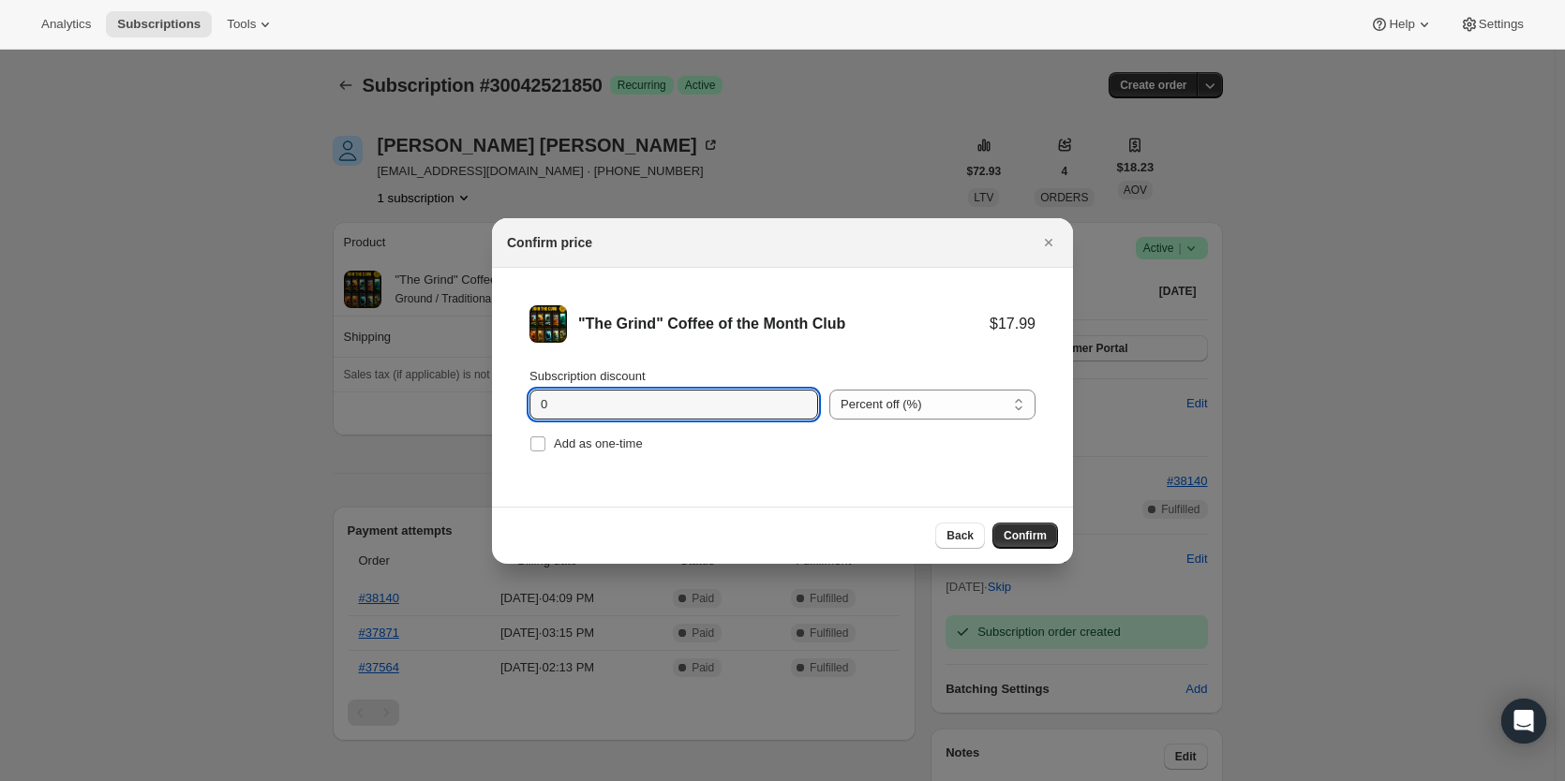
drag, startPoint x: 599, startPoint y: 402, endPoint x: 468, endPoint y: 411, distance: 130.6
type input "20"
click at [1030, 530] on span "Confirm" at bounding box center [1024, 535] width 43 height 15
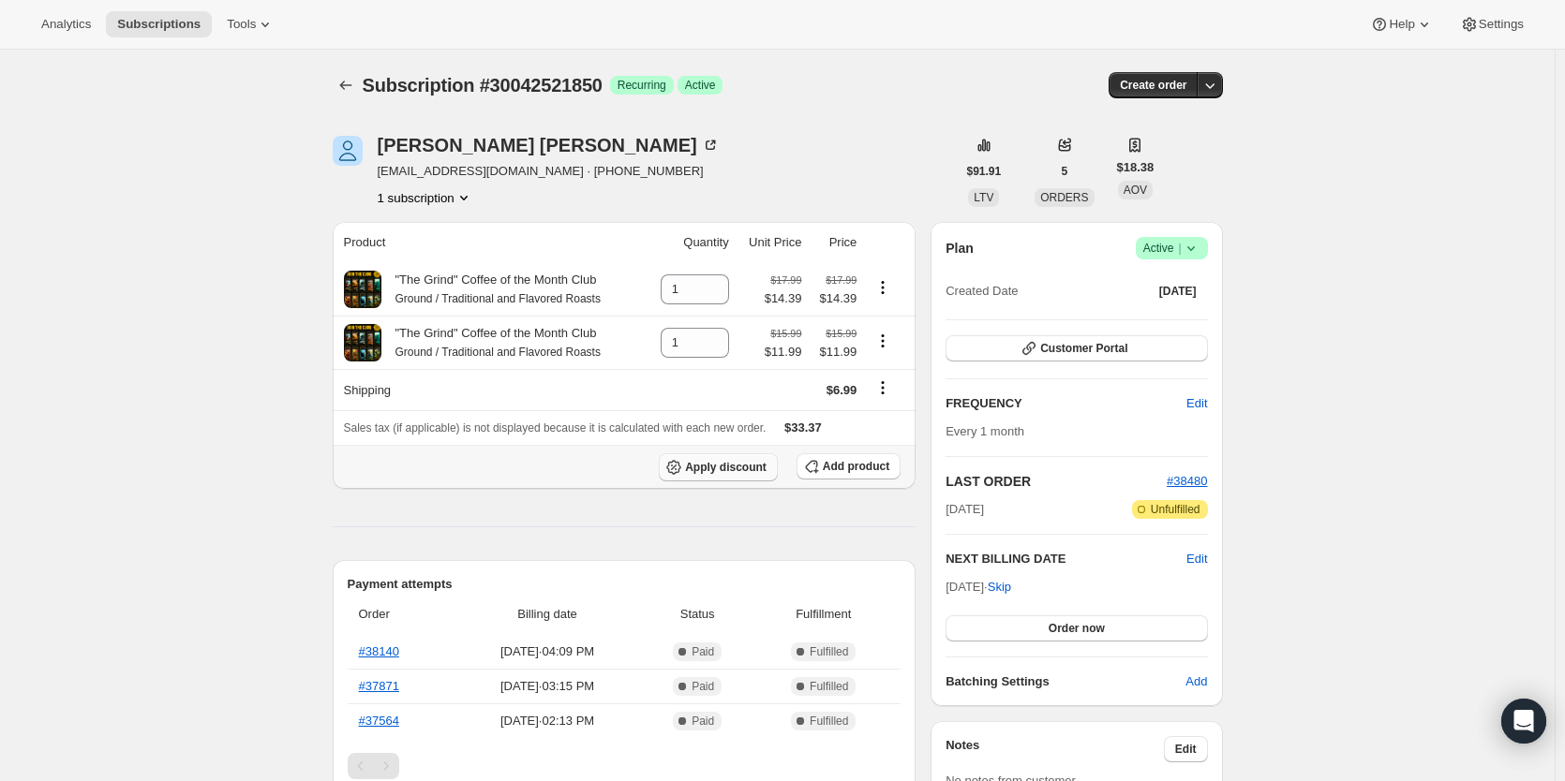
click at [758, 475] on span "Apply discount" at bounding box center [726, 467] width 82 height 15
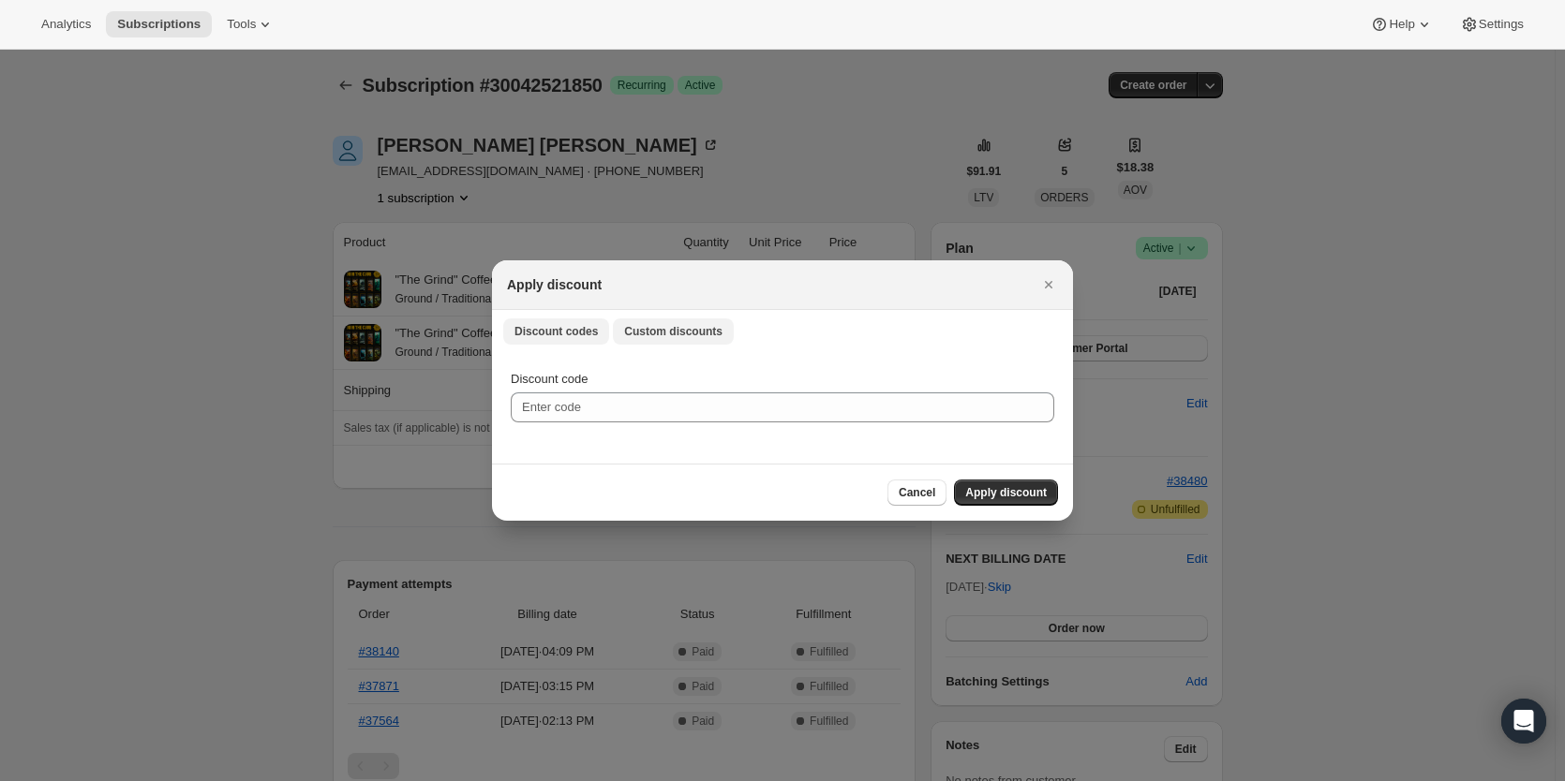
click at [662, 337] on span "Custom discounts" at bounding box center [673, 331] width 98 height 15
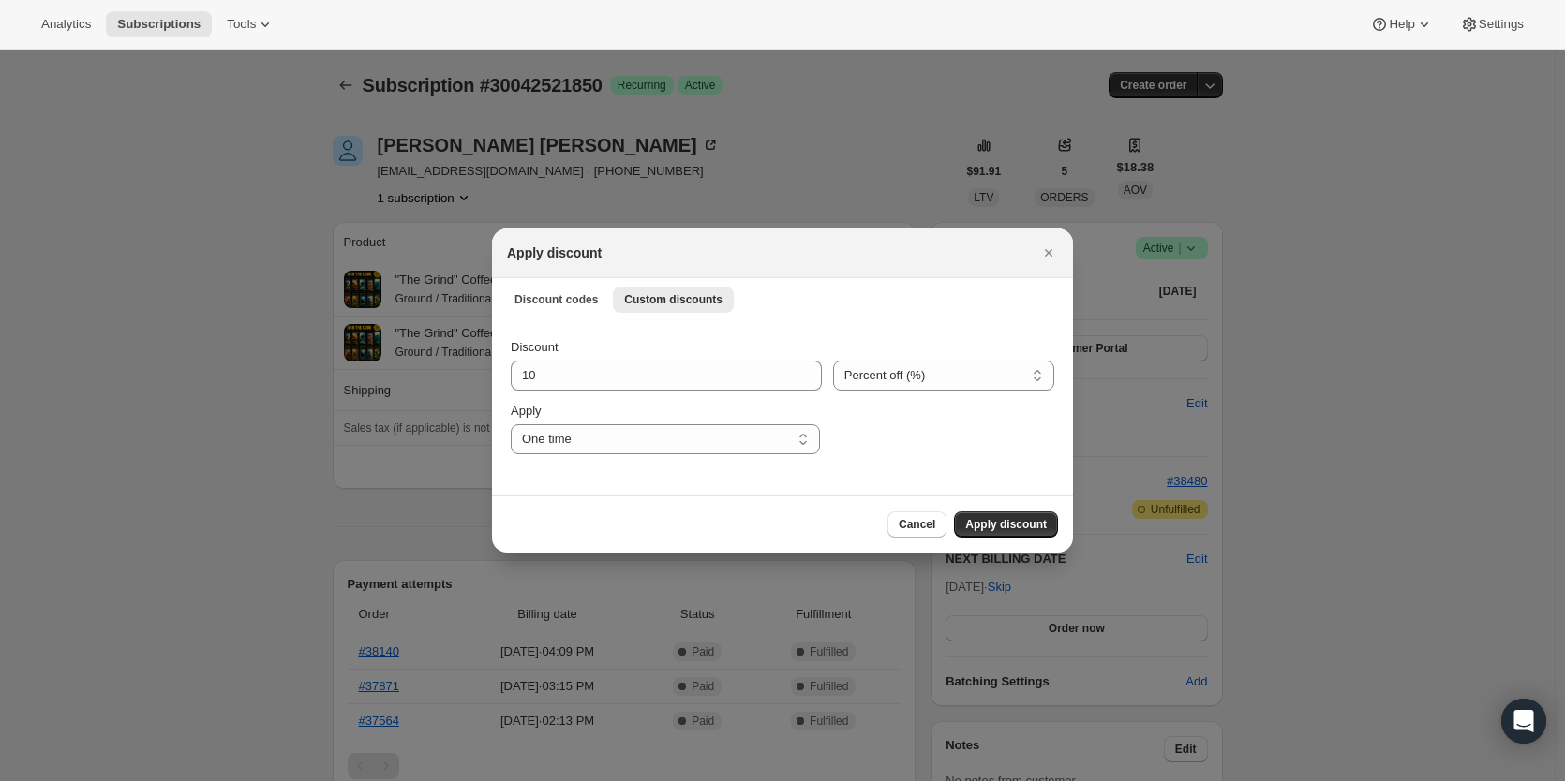
click at [707, 420] on div "Apply" at bounding box center [665, 411] width 309 height 19
click at [707, 438] on select "One time Specify instances... Indefinitely" at bounding box center [665, 439] width 309 height 30
select select "indefinitely"
click at [511, 424] on select "One time Specify instances... Indefinitely" at bounding box center [665, 439] width 309 height 30
click at [1006, 524] on span "Apply discount" at bounding box center [1006, 524] width 82 height 15
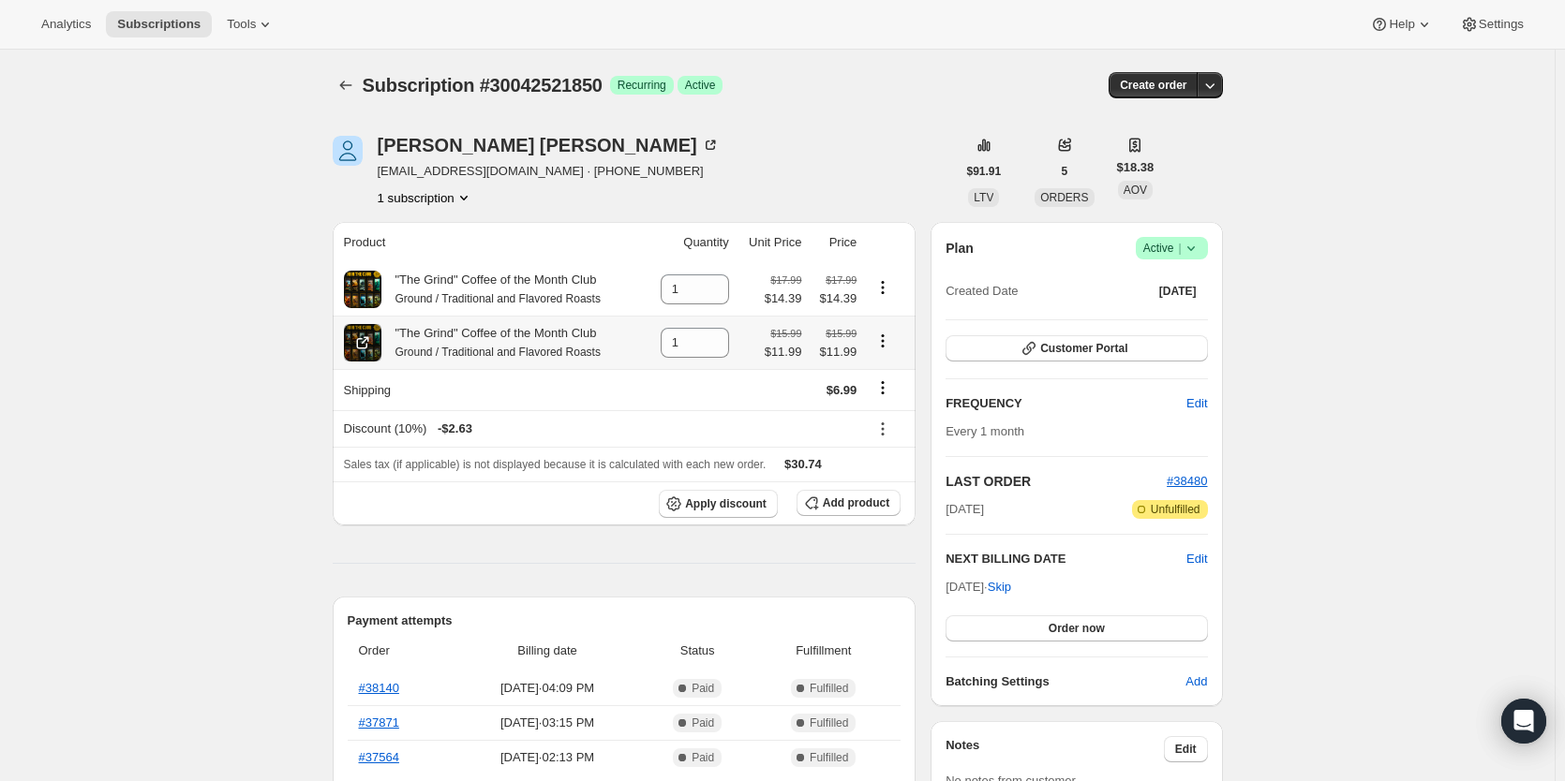
click at [887, 343] on icon "Product actions" at bounding box center [882, 341] width 19 height 19
click at [720, 349] on icon at bounding box center [715, 348] width 19 height 19
type input "0"
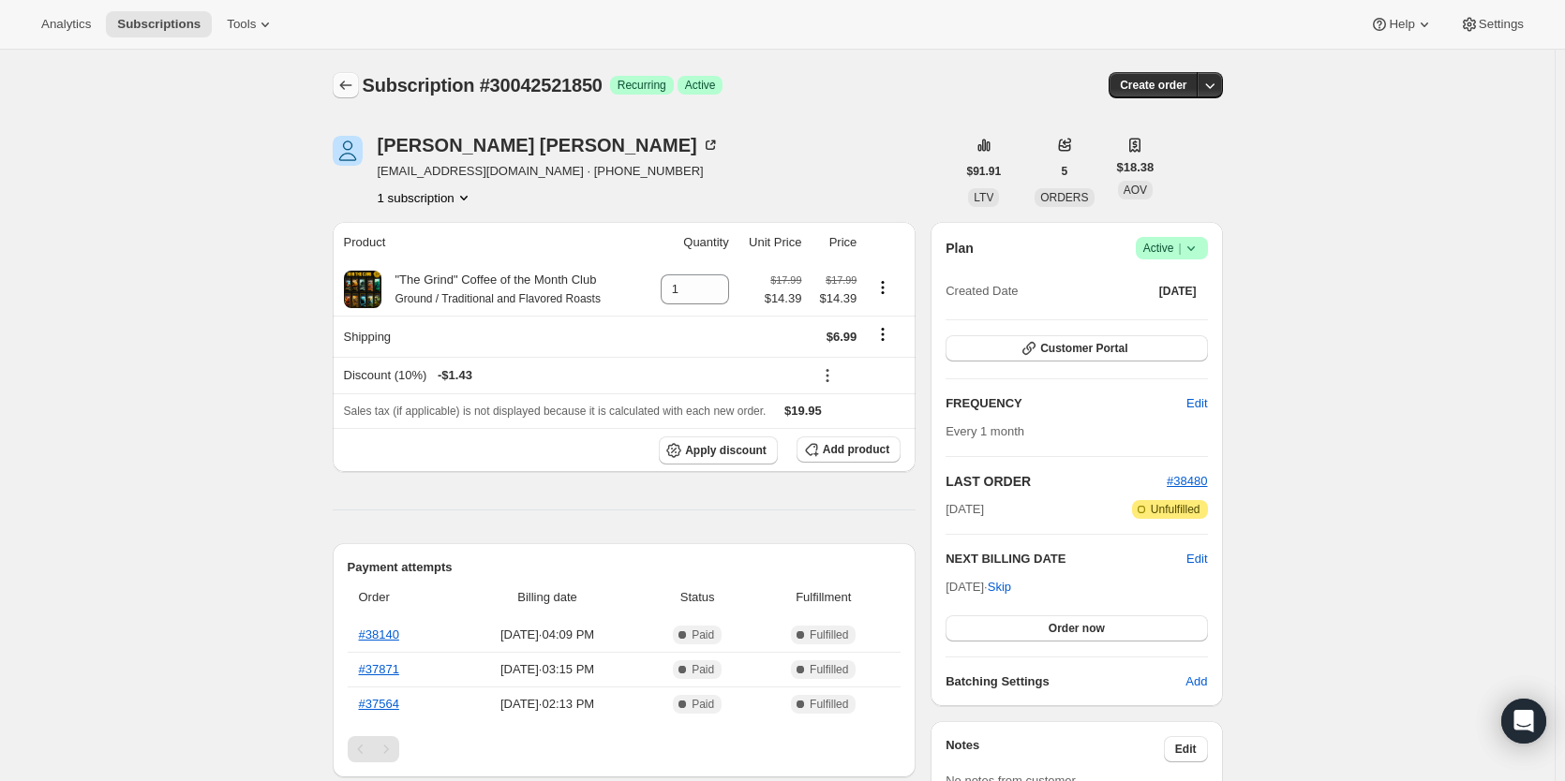
click at [351, 93] on icon "Subscriptions" at bounding box center [345, 85] width 19 height 19
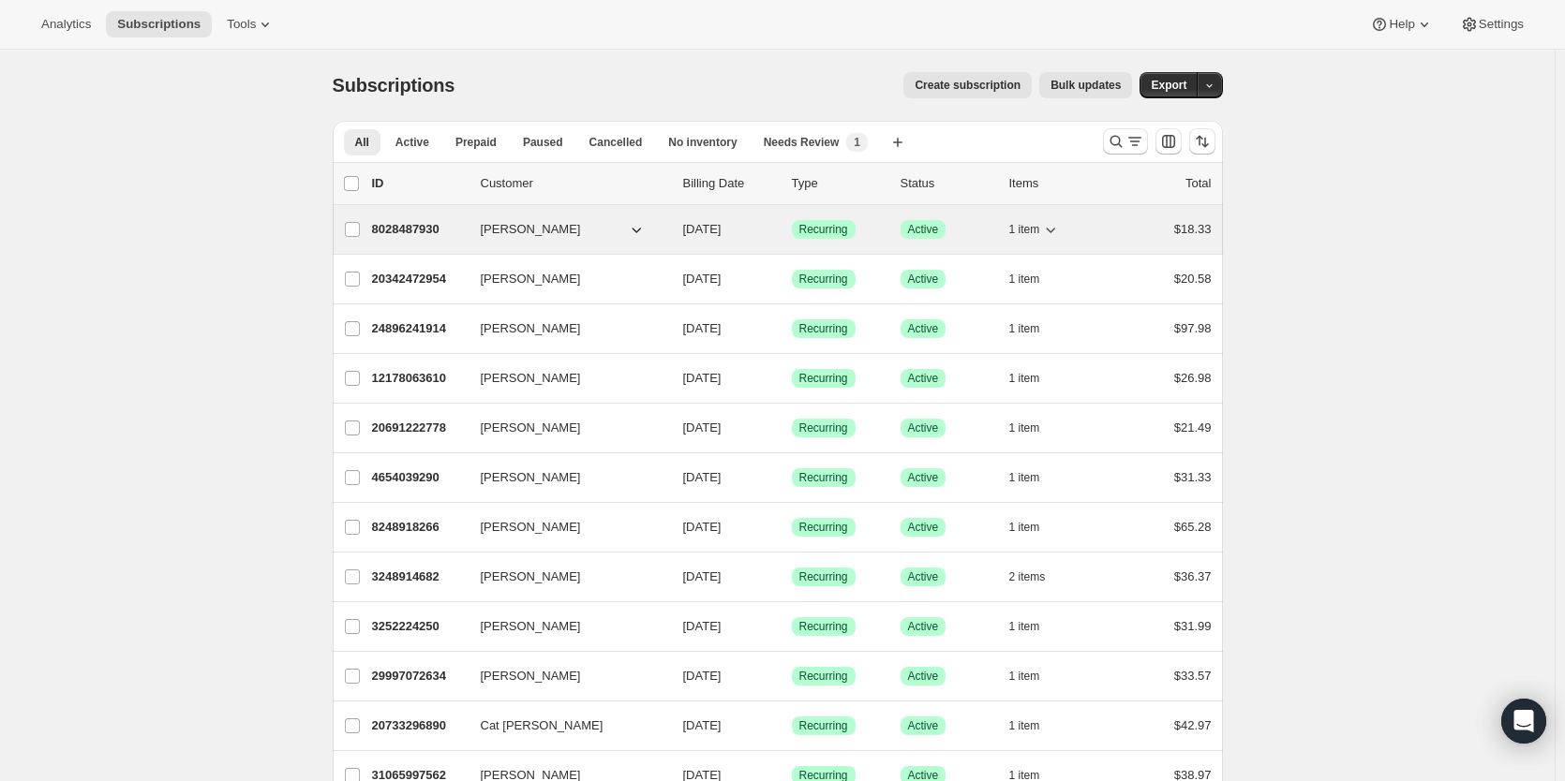
click at [402, 231] on p "8028487930" at bounding box center [419, 229] width 94 height 19
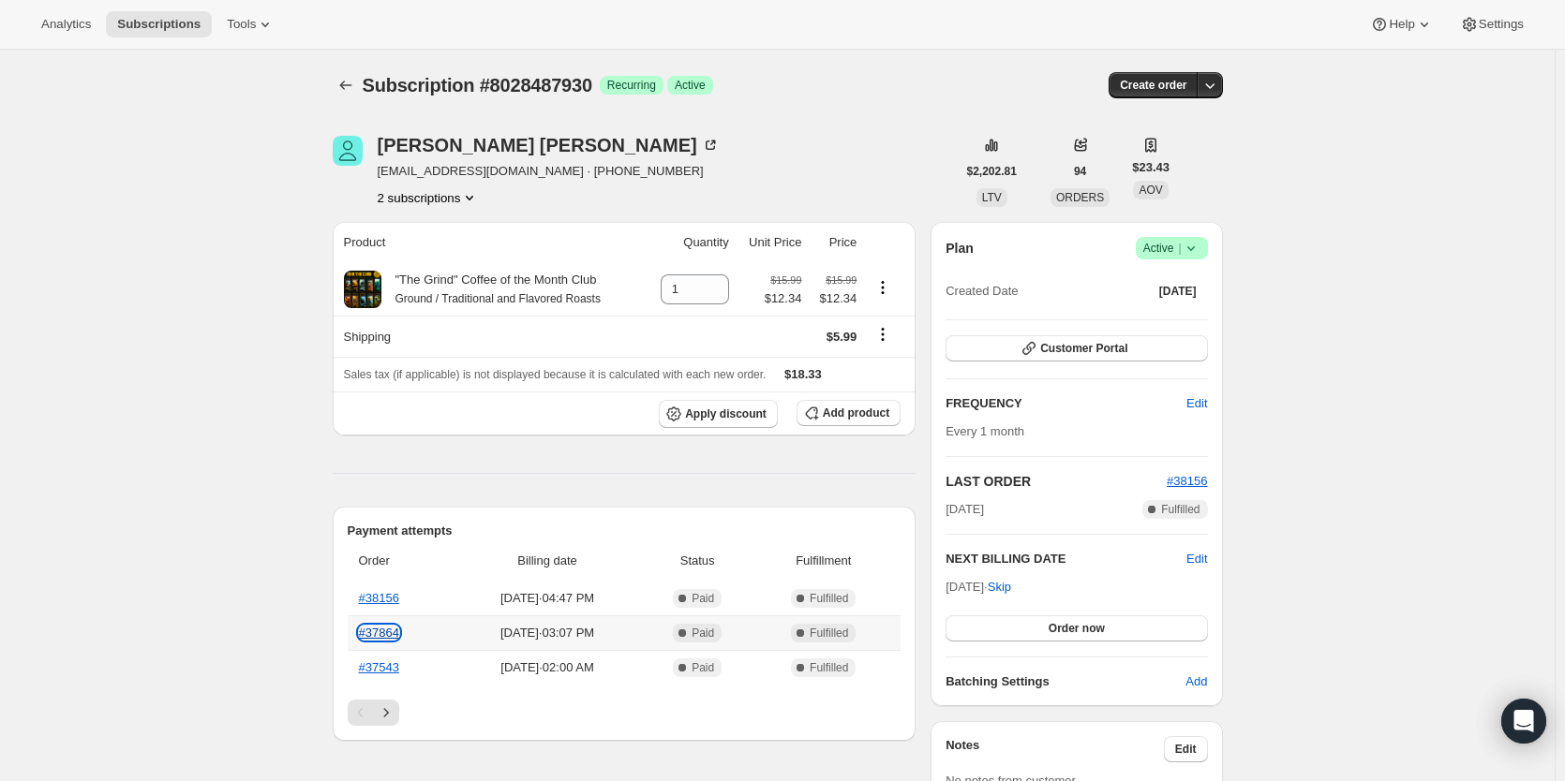
click at [395, 630] on link "#37864" at bounding box center [379, 633] width 40 height 14
click at [387, 670] on link "#37543" at bounding box center [379, 668] width 40 height 14
click at [391, 720] on icon "Next" at bounding box center [386, 713] width 19 height 19
click at [384, 675] on link "#34710" at bounding box center [379, 668] width 40 height 14
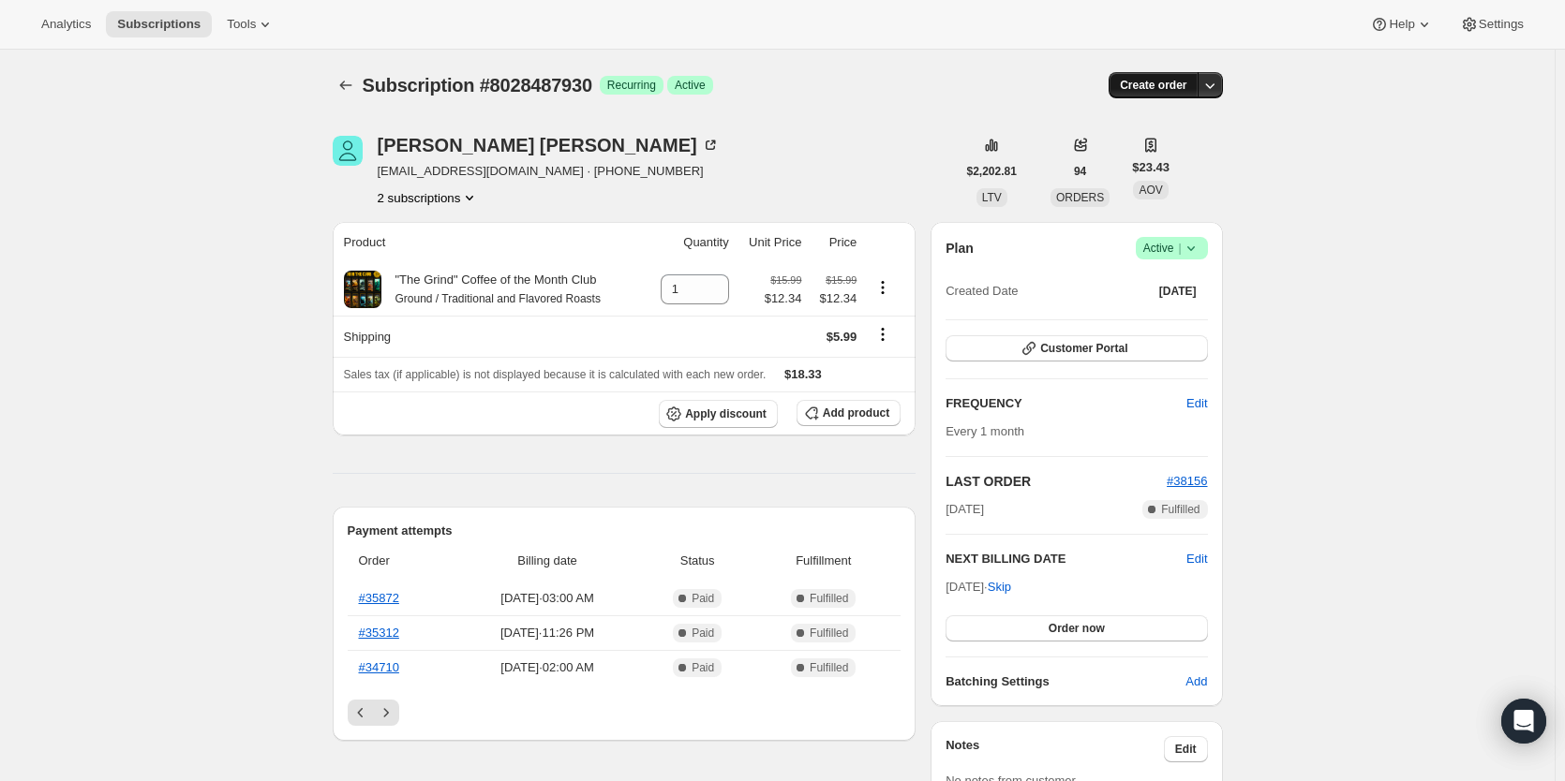
click at [1155, 87] on span "Create order" at bounding box center [1153, 85] width 67 height 15
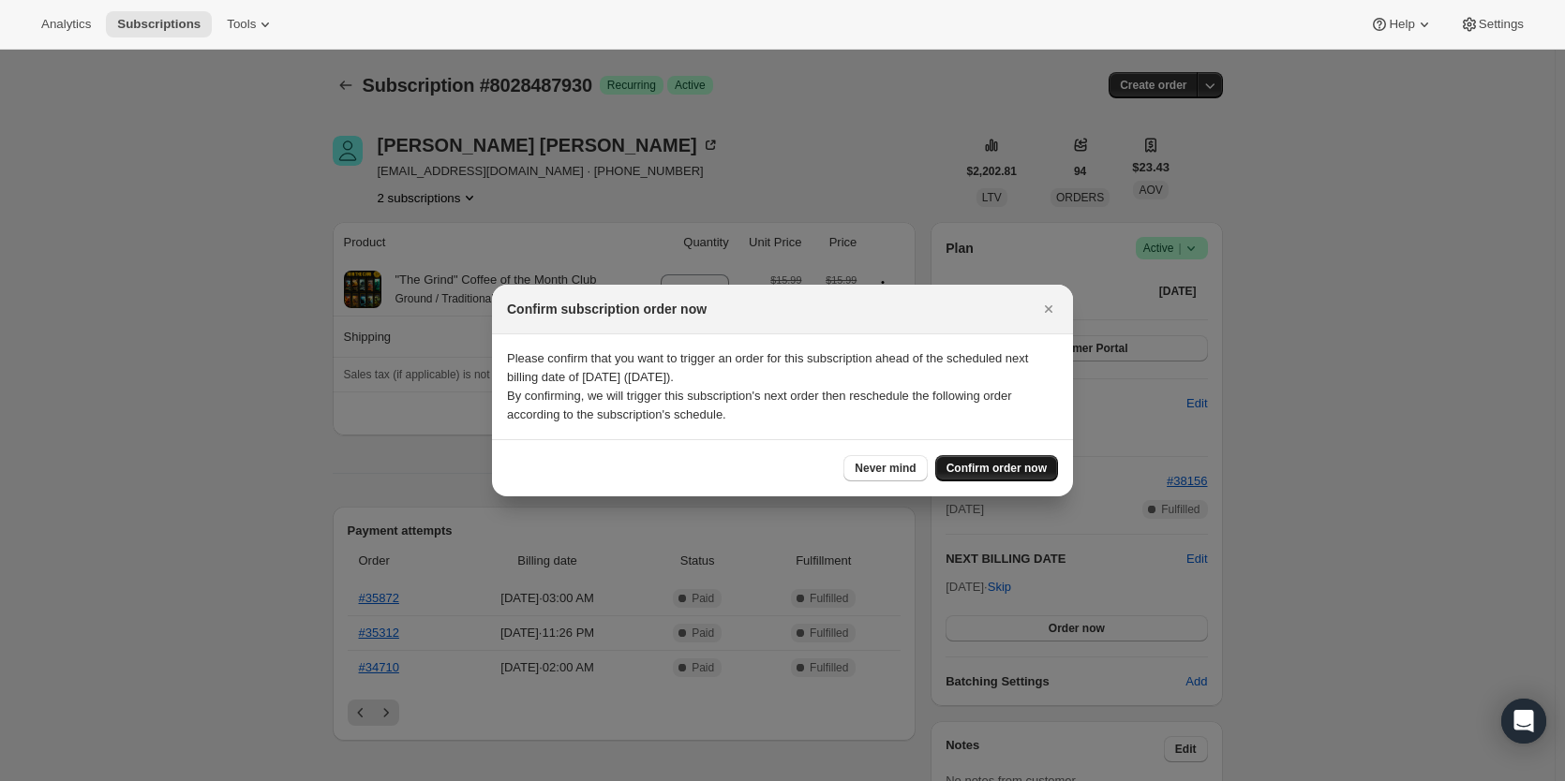
click at [976, 474] on span "Confirm order now" at bounding box center [996, 468] width 100 height 15
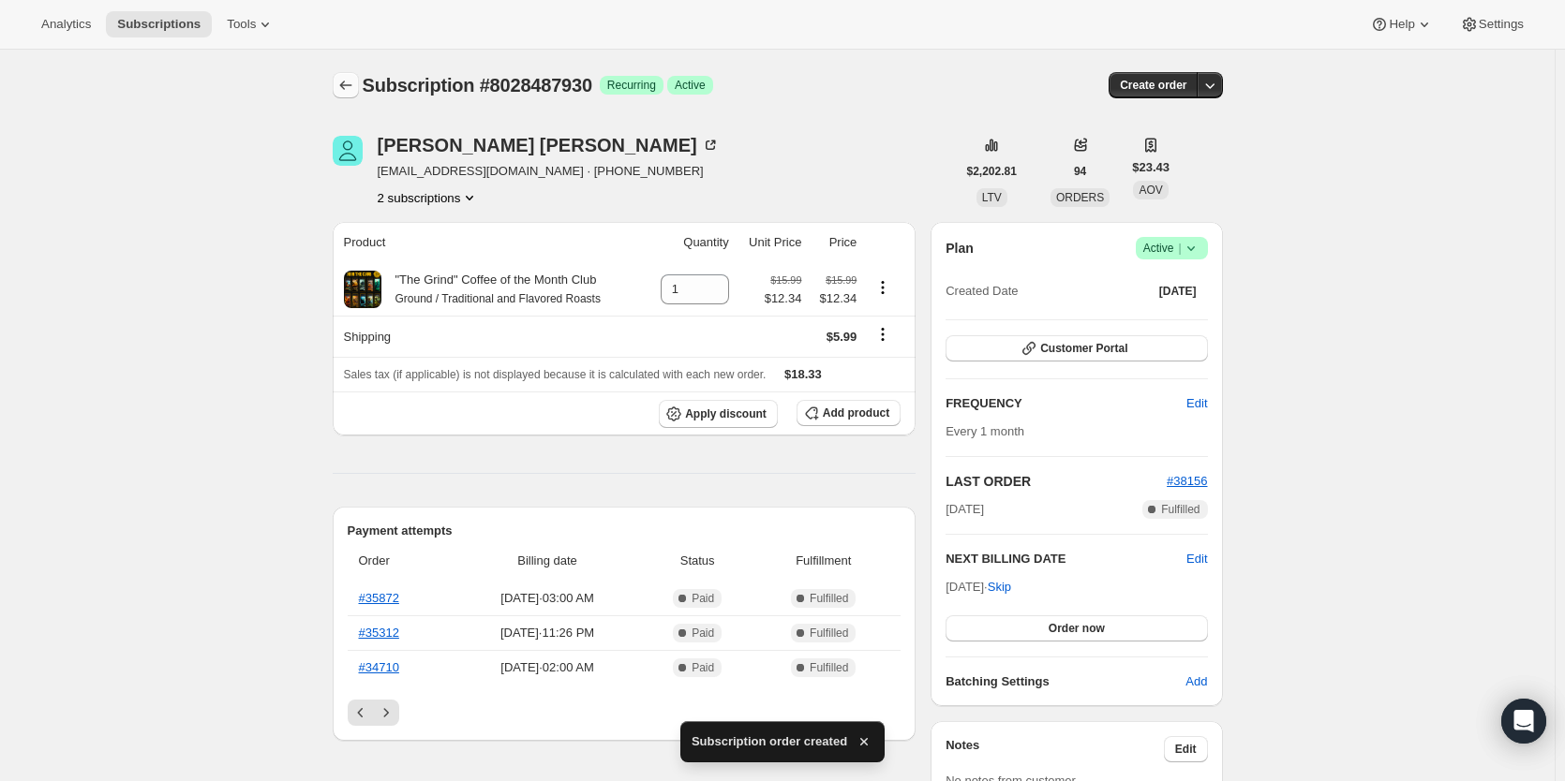
click at [355, 88] on icon "Subscriptions" at bounding box center [345, 85] width 19 height 19
